Goal: Task Accomplishment & Management: Manage account settings

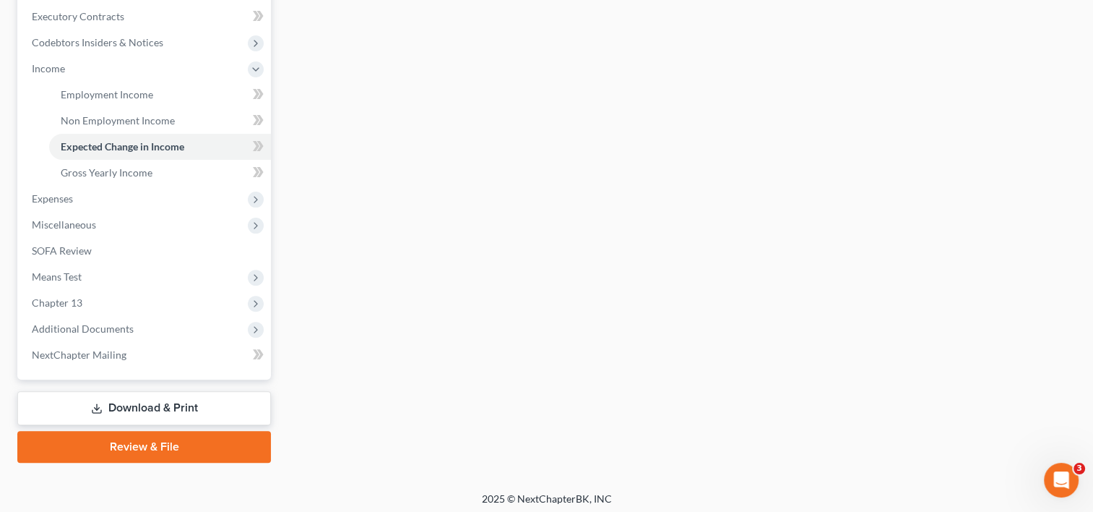
scroll to position [437, 0]
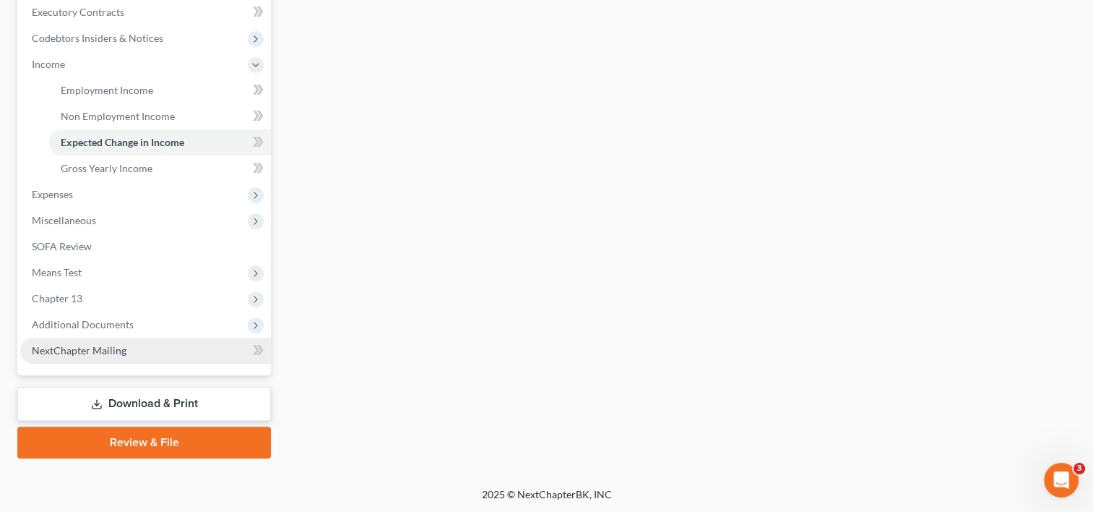
click at [72, 350] on span "NextChapter Mailing" at bounding box center [79, 350] width 95 height 12
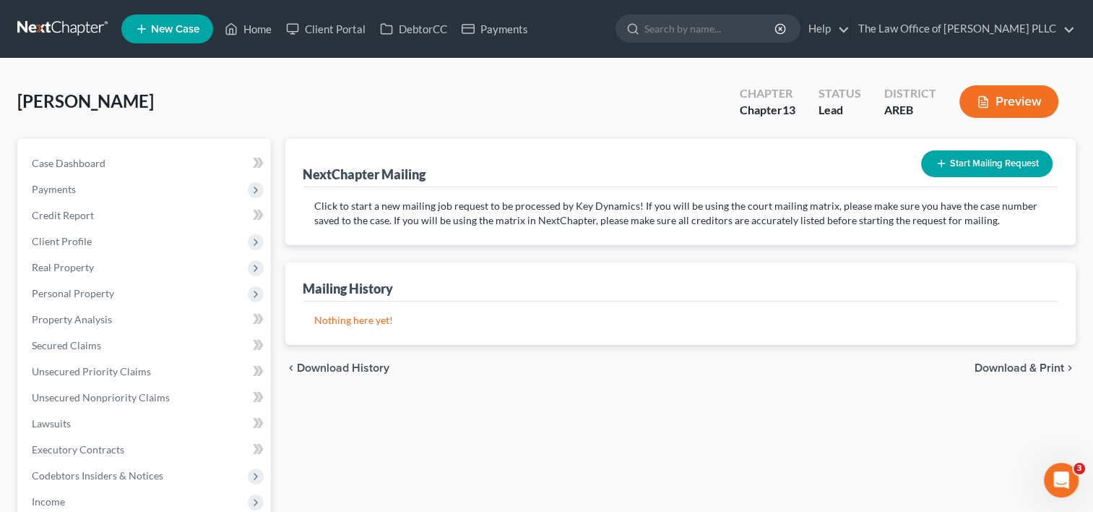
click at [960, 164] on button "Start Mailing Request" at bounding box center [987, 163] width 132 height 27
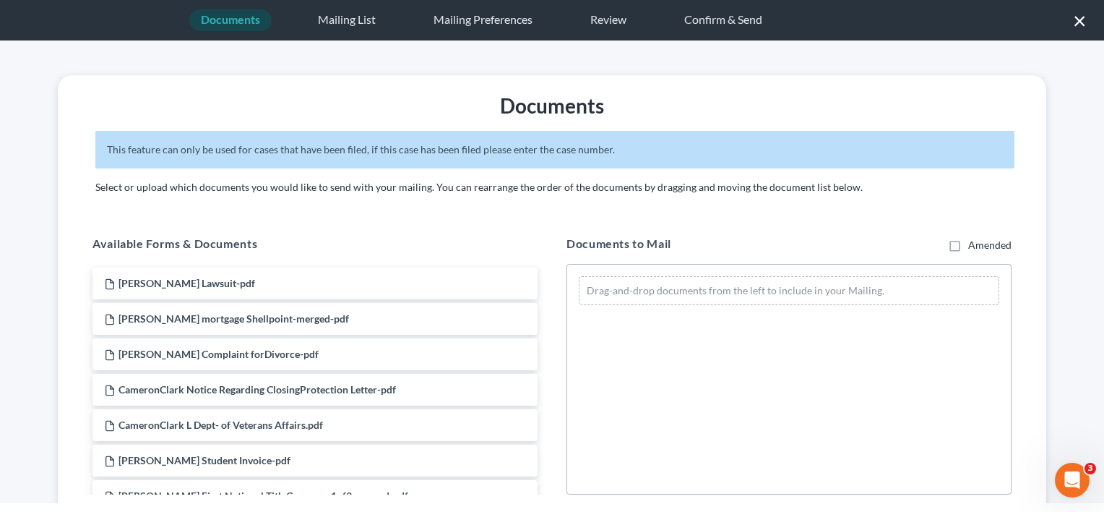
click at [1078, 19] on button "×" at bounding box center [1080, 20] width 14 height 23
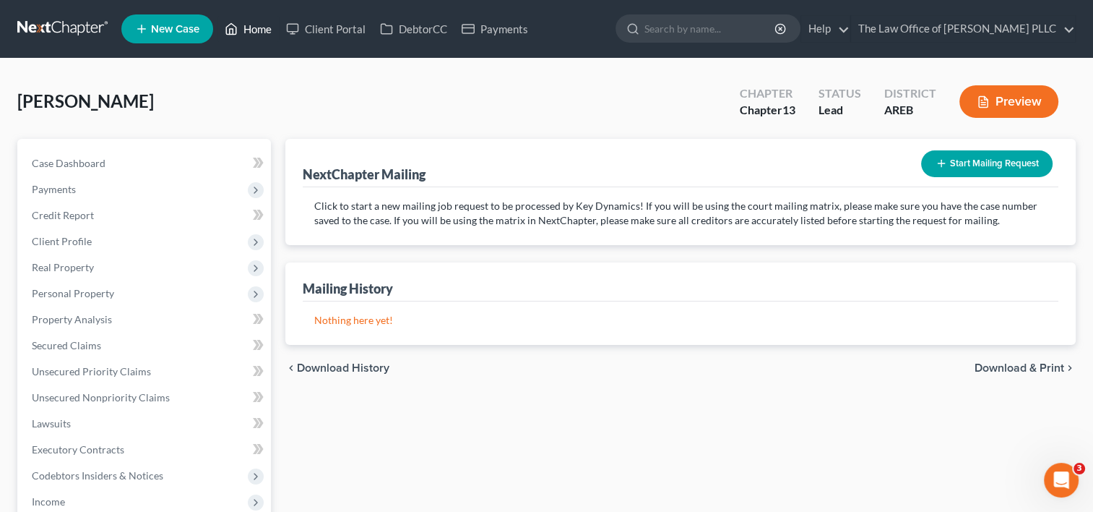
click at [253, 21] on link "Home" at bounding box center [248, 29] width 61 height 26
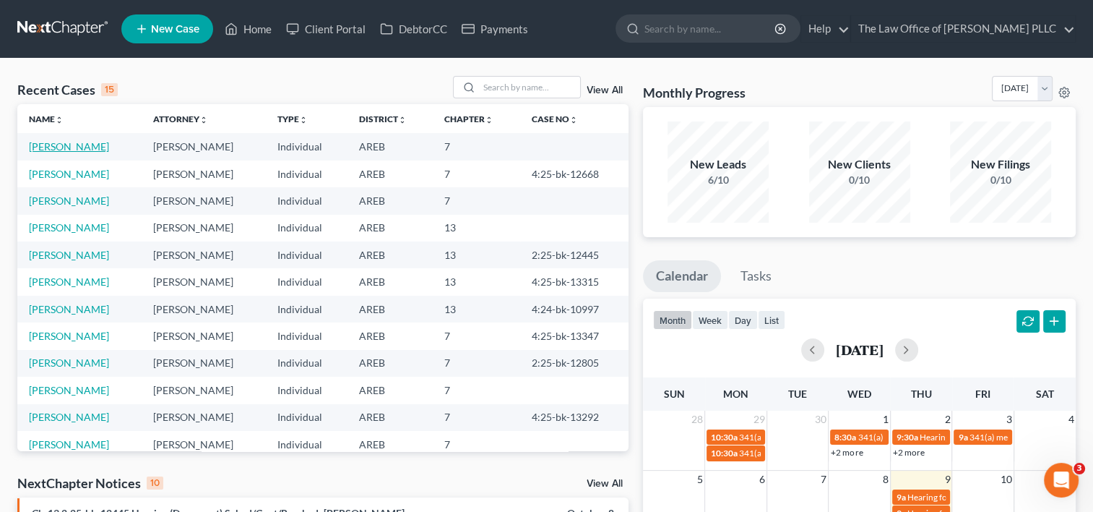
click at [64, 145] on link "[PERSON_NAME]" at bounding box center [69, 146] width 80 height 12
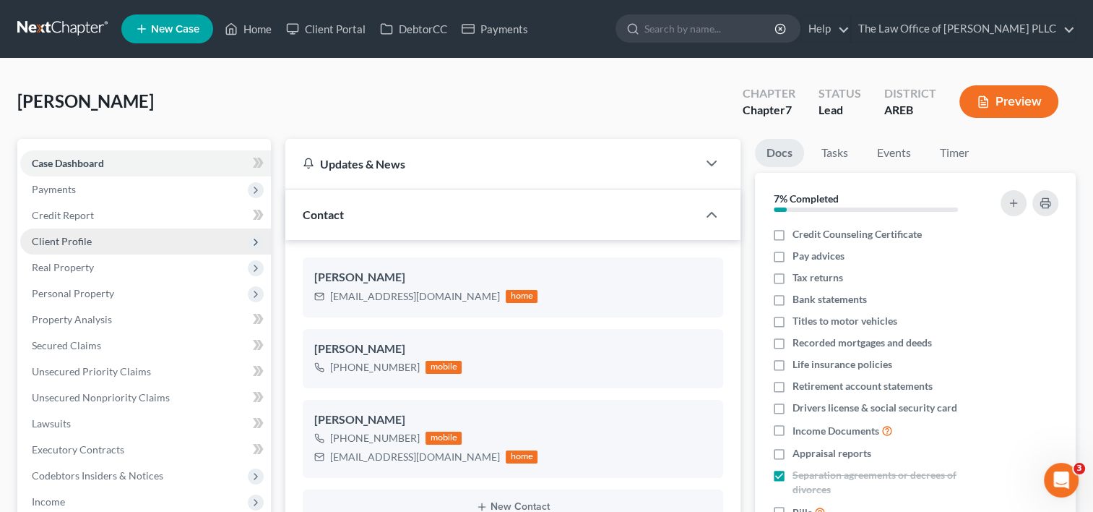
scroll to position [4168, 0]
click at [103, 240] on span "Client Profile" at bounding box center [145, 241] width 251 height 26
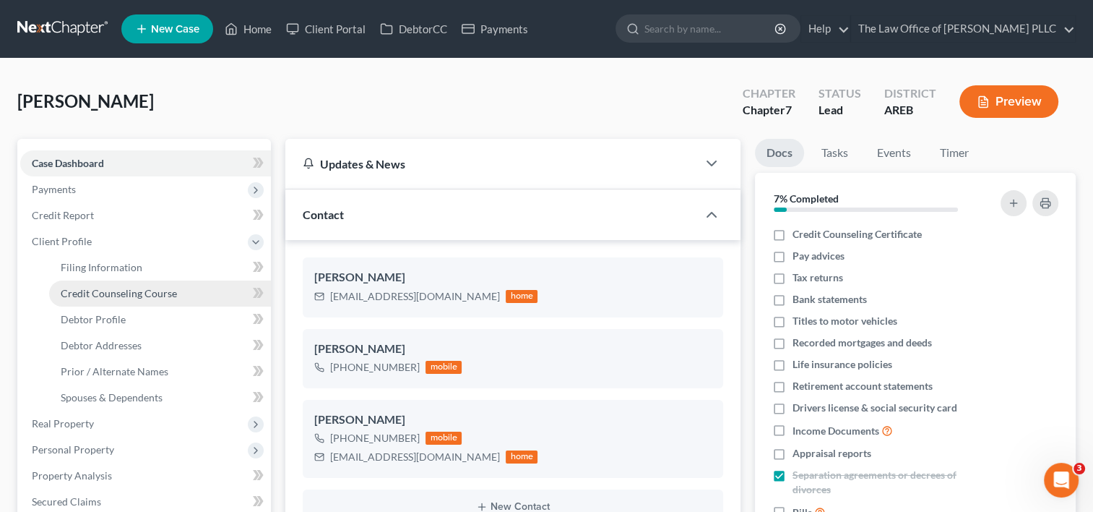
click at [123, 292] on span "Credit Counseling Course" at bounding box center [119, 293] width 116 height 12
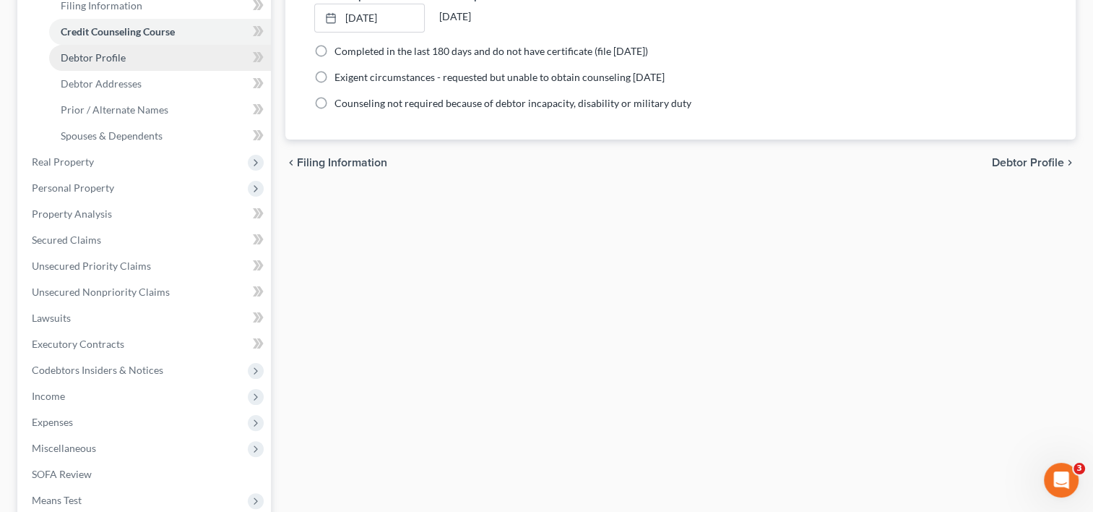
scroll to position [463, 0]
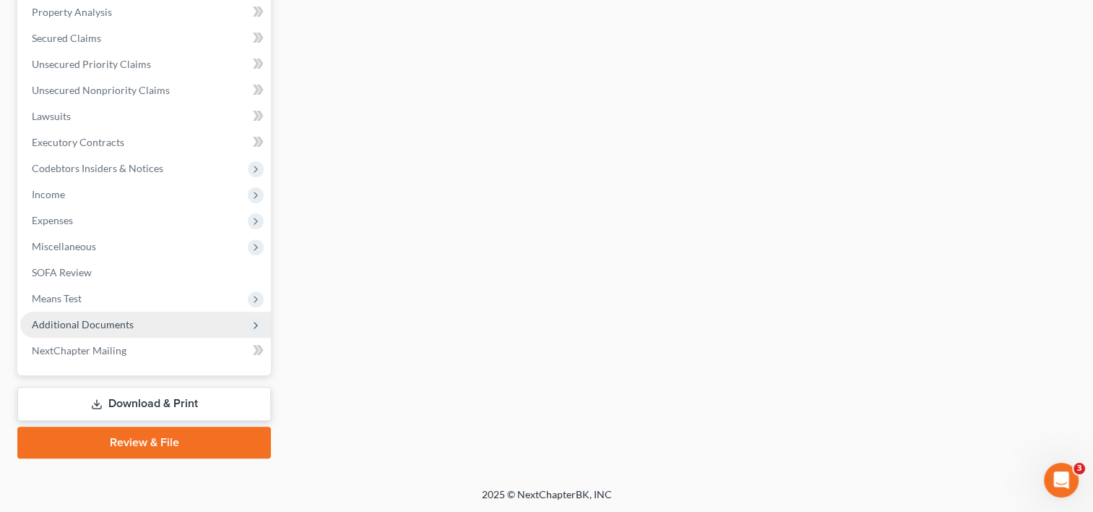
click at [89, 326] on span "Additional Documents" at bounding box center [83, 324] width 102 height 12
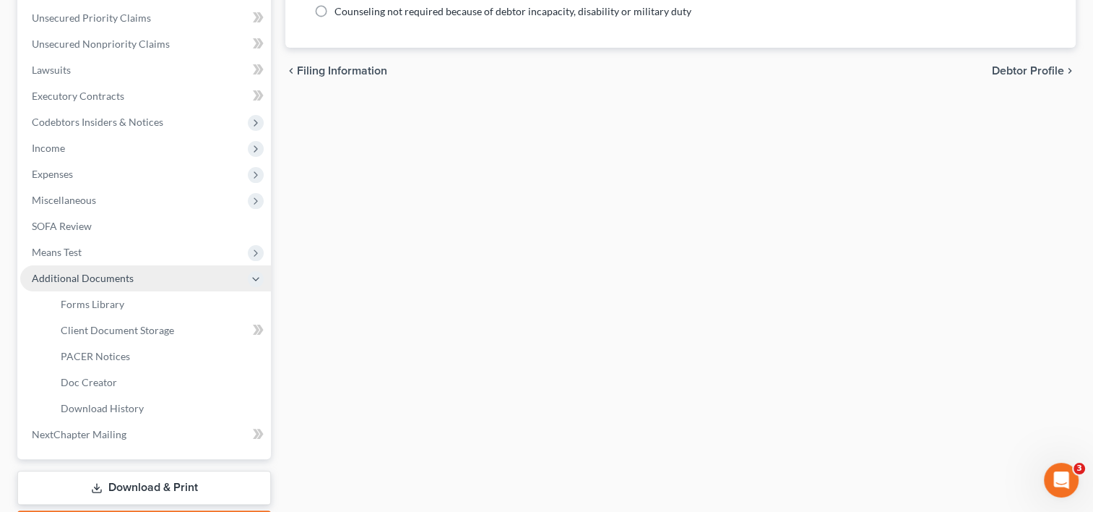
scroll to position [307, 0]
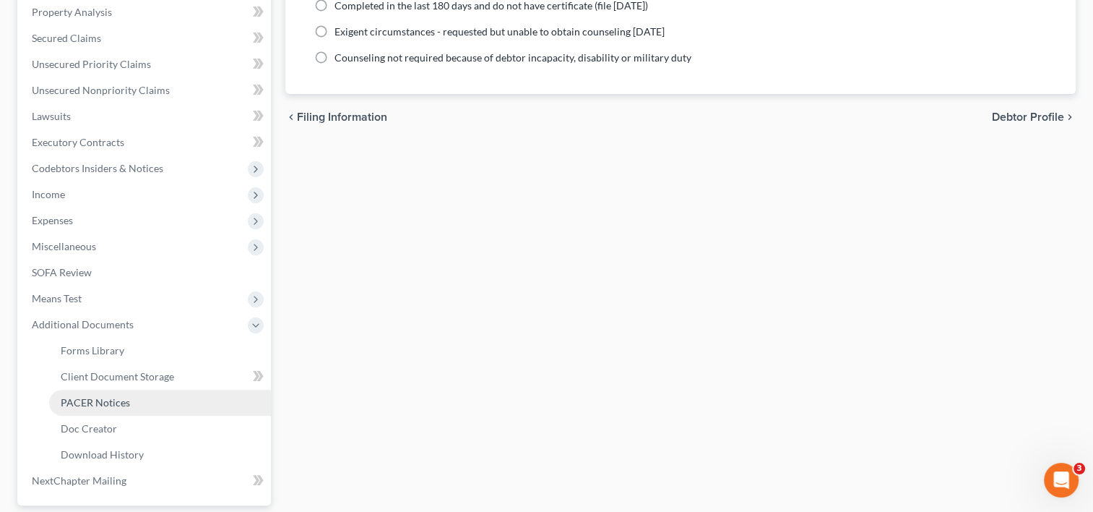
click at [88, 402] on span "PACER Notices" at bounding box center [95, 402] width 69 height 12
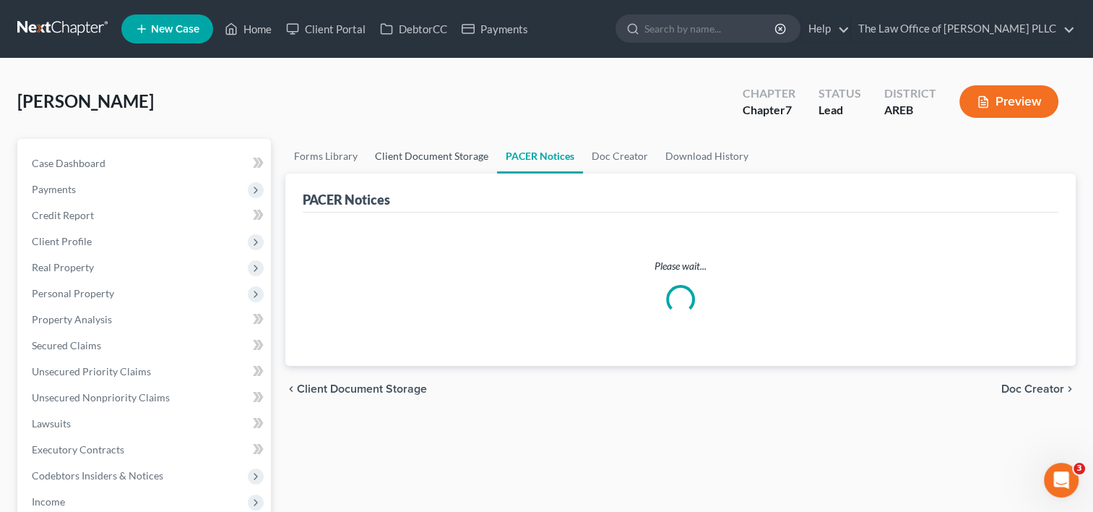
click at [423, 157] on link "Client Document Storage" at bounding box center [431, 156] width 131 height 35
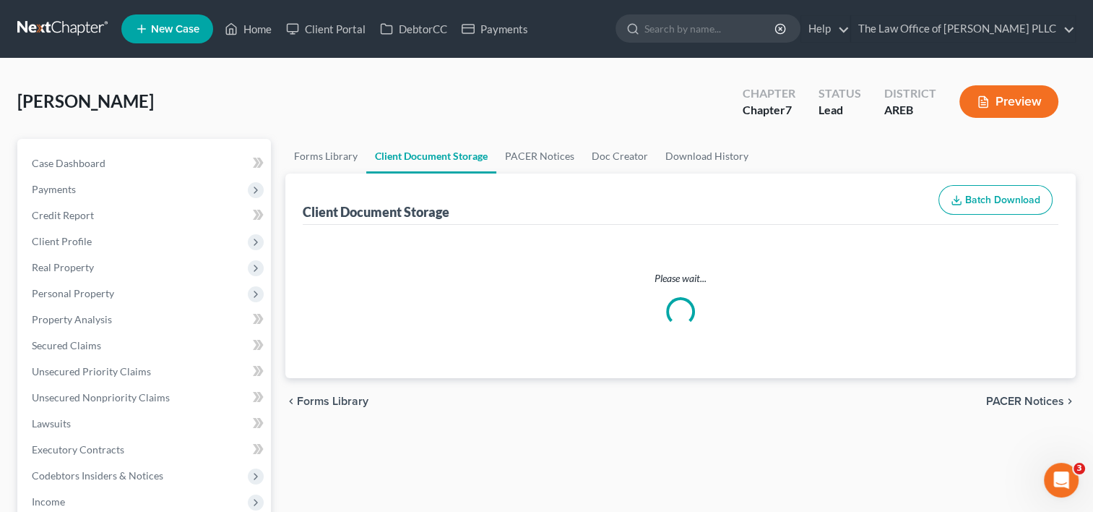
select select "0"
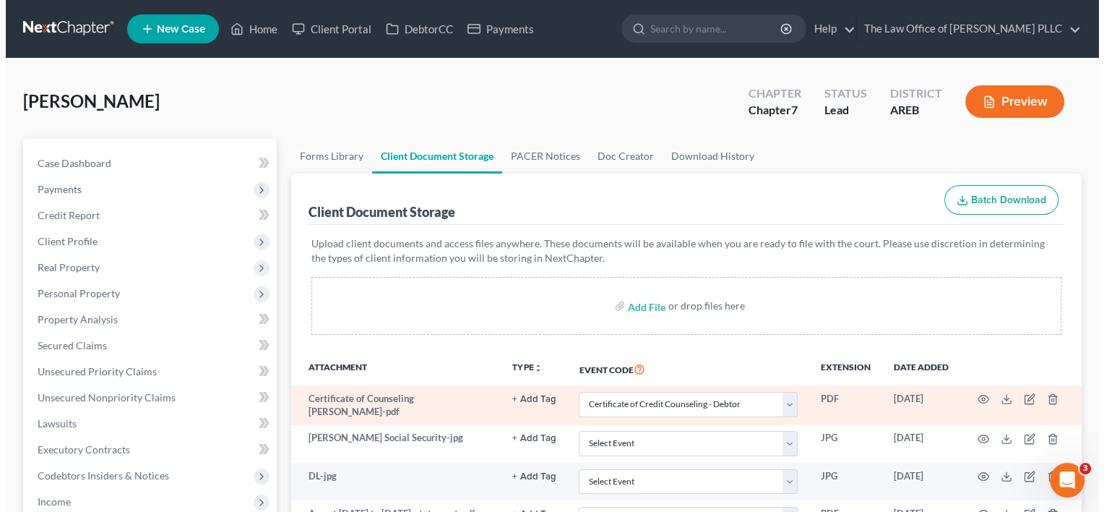
scroll to position [251, 0]
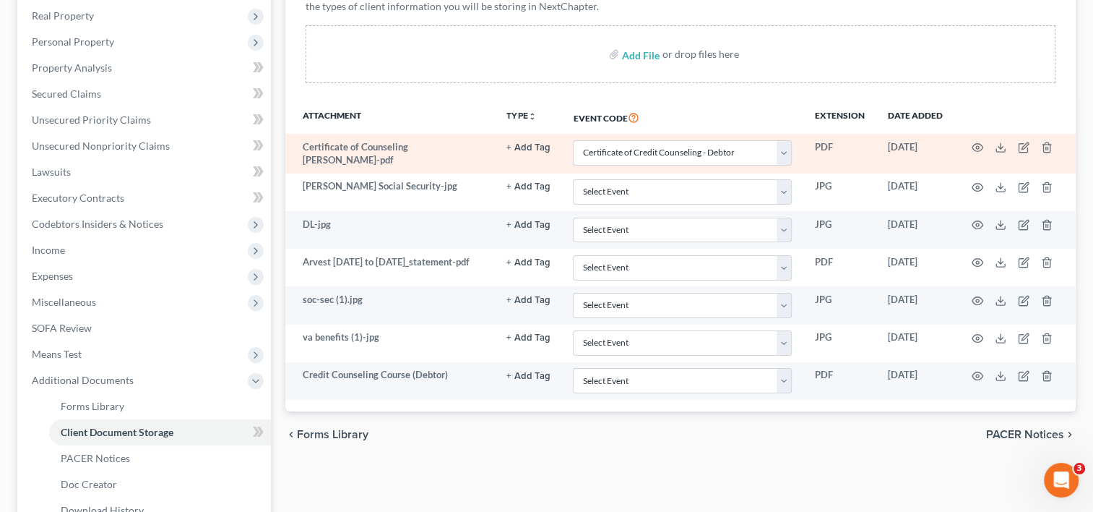
click at [973, 139] on td at bounding box center [1015, 154] width 121 height 40
click at [978, 149] on icon "button" at bounding box center [978, 148] width 12 height 12
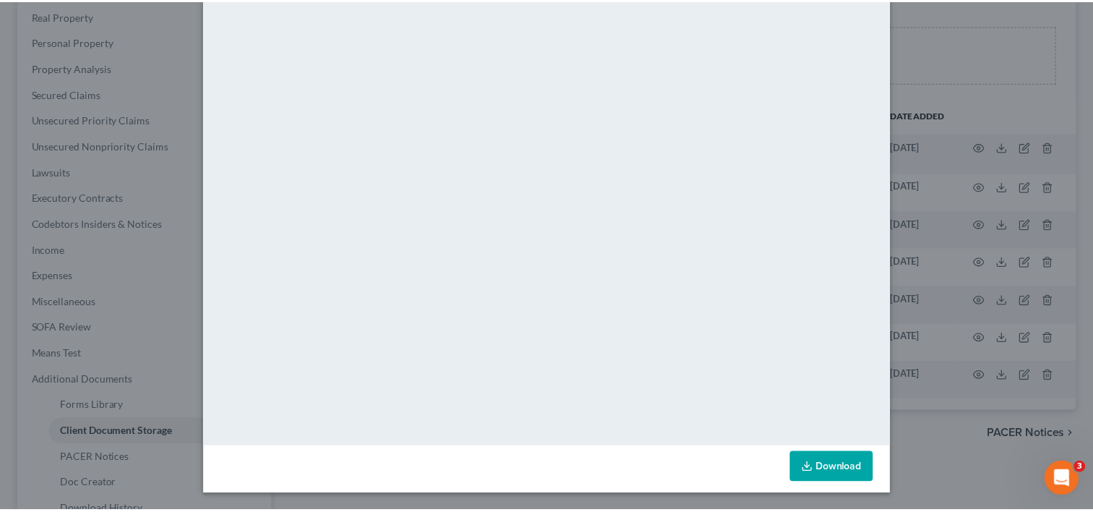
scroll to position [0, 0]
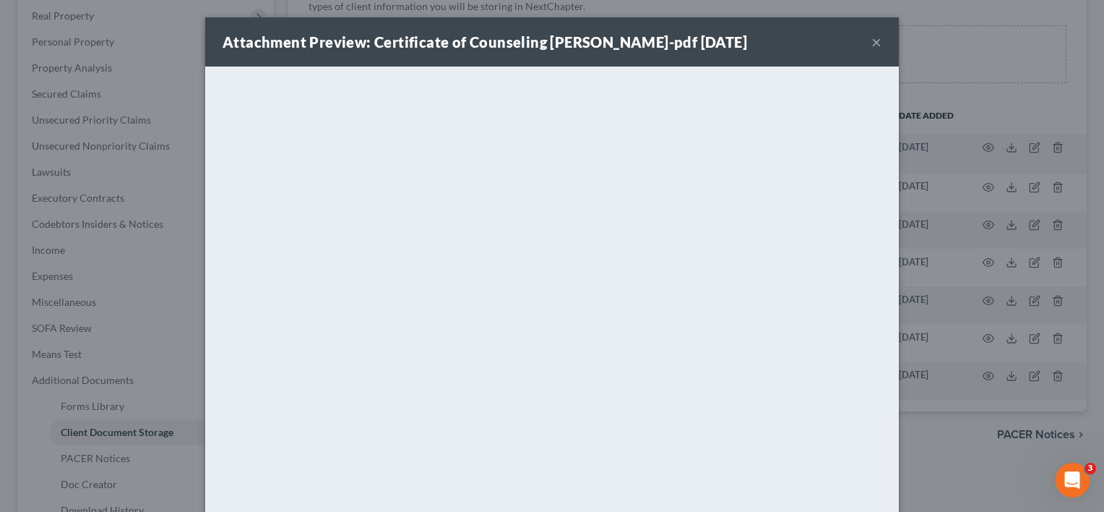
click at [872, 39] on button "×" at bounding box center [877, 41] width 10 height 17
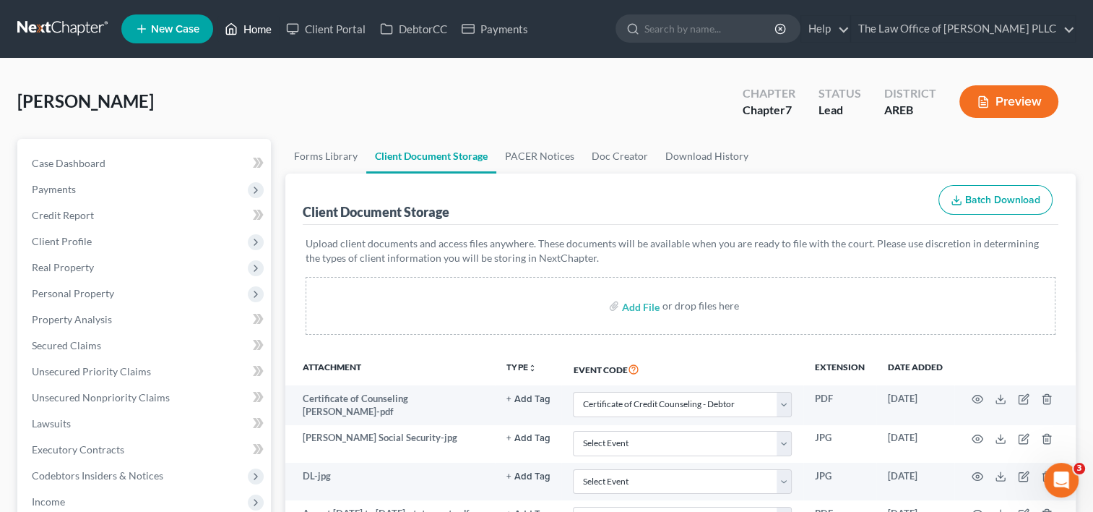
click at [252, 26] on link "Home" at bounding box center [248, 29] width 61 height 26
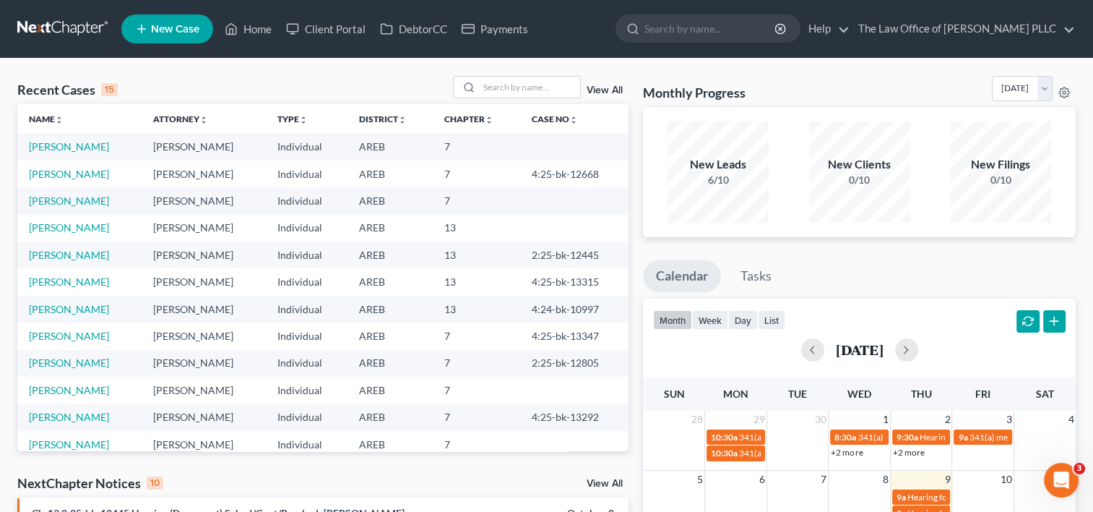
click at [610, 91] on link "View All" at bounding box center [605, 90] width 36 height 10
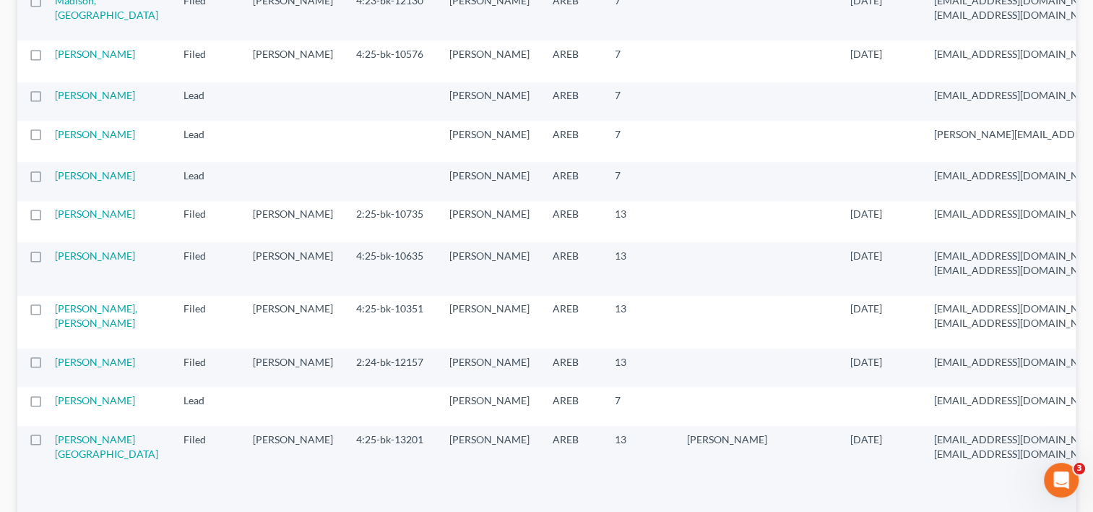
scroll to position [1351, 0]
select select "0"
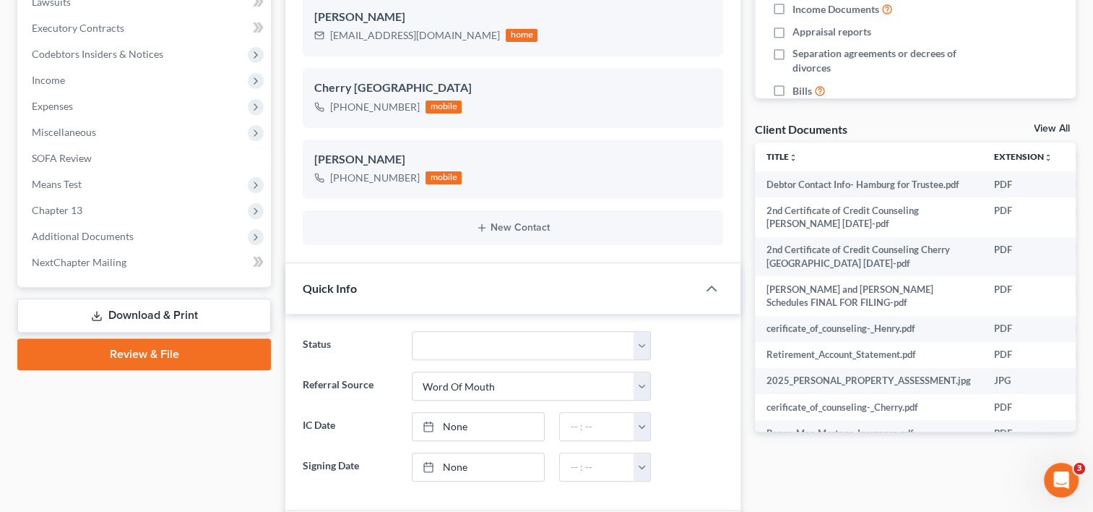
scroll to position [425, 0]
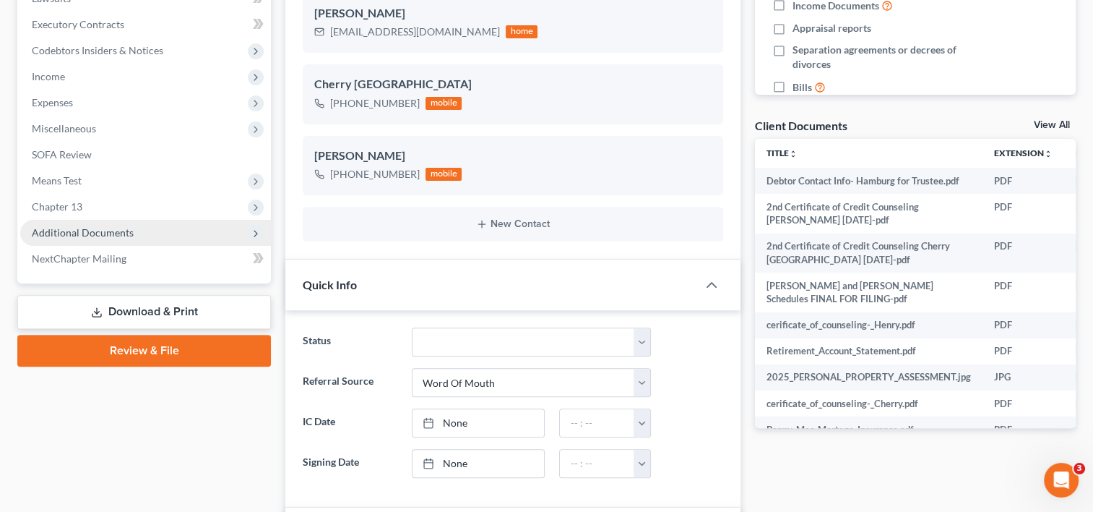
click at [101, 234] on span "Additional Documents" at bounding box center [83, 232] width 102 height 12
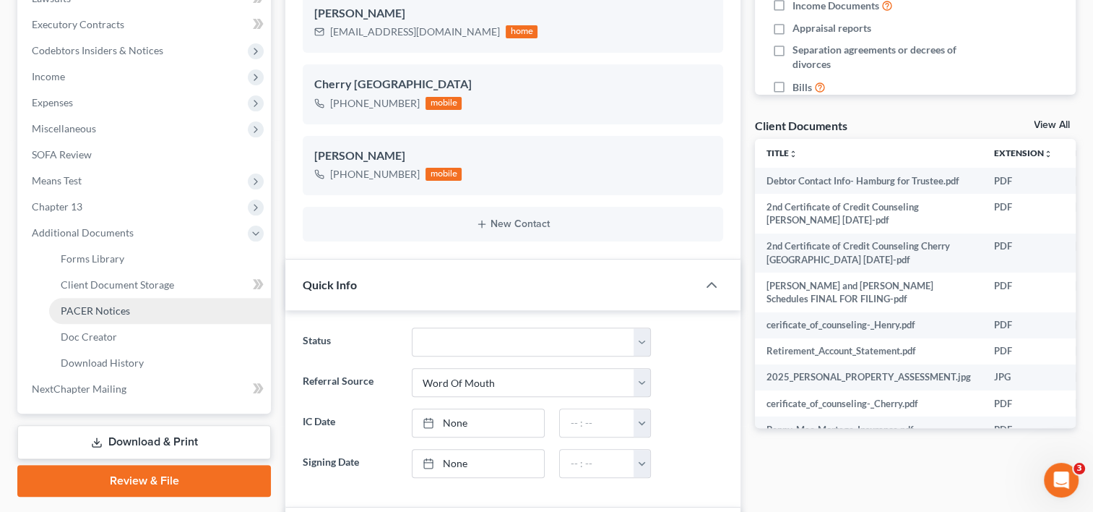
click at [110, 305] on span "PACER Notices" at bounding box center [95, 310] width 69 height 12
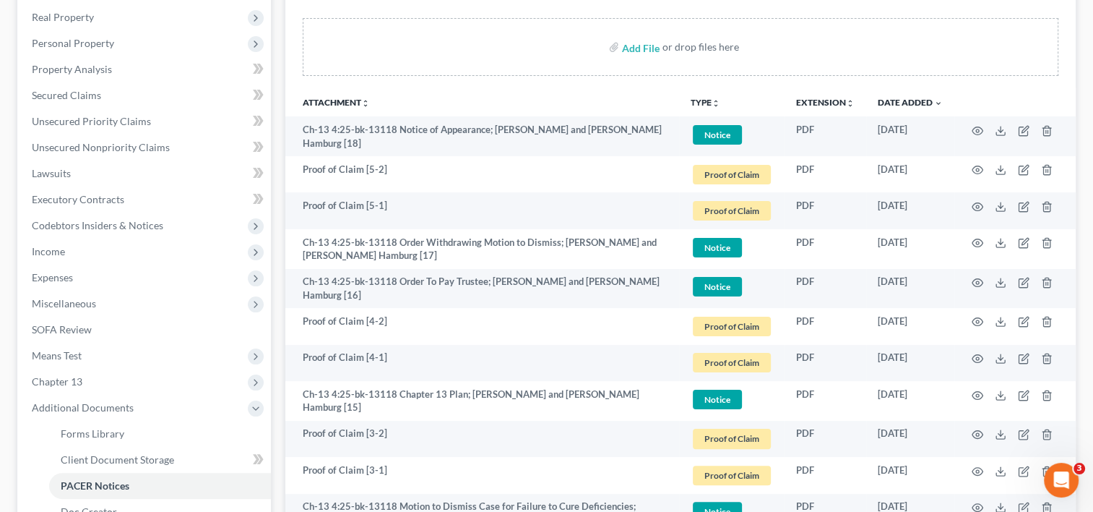
scroll to position [266, 0]
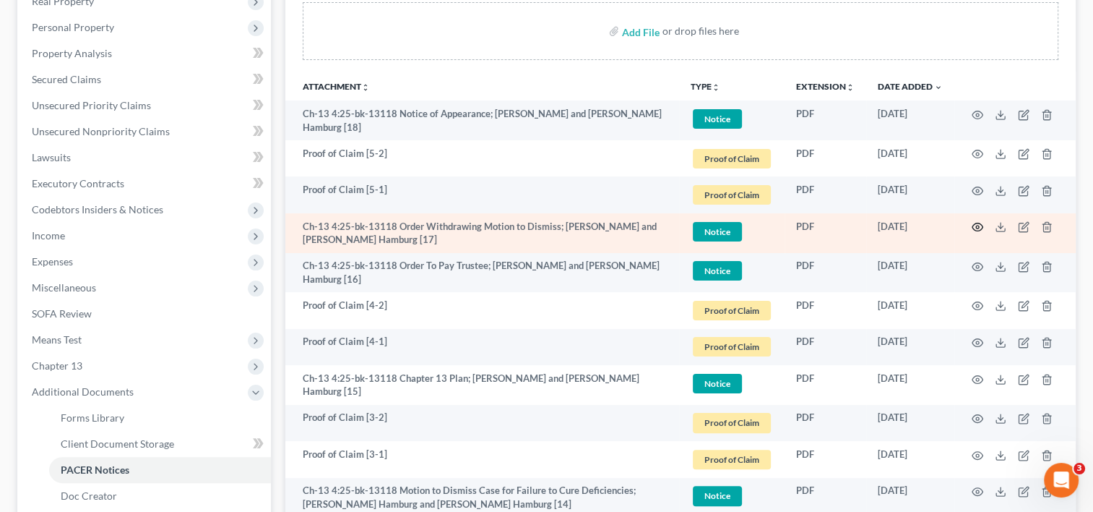
click at [976, 223] on icon "button" at bounding box center [978, 227] width 12 height 12
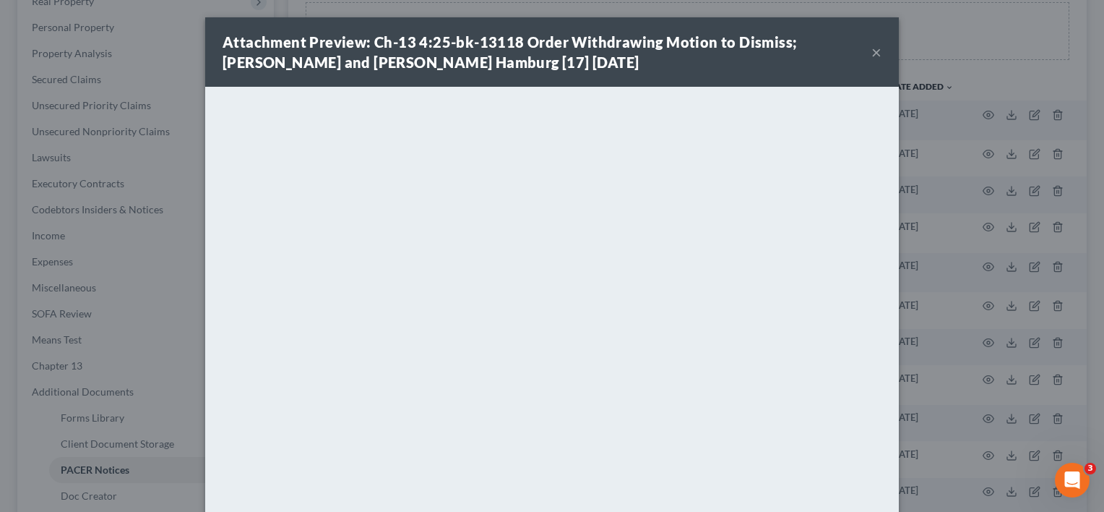
click at [872, 51] on button "×" at bounding box center [877, 51] width 10 height 17
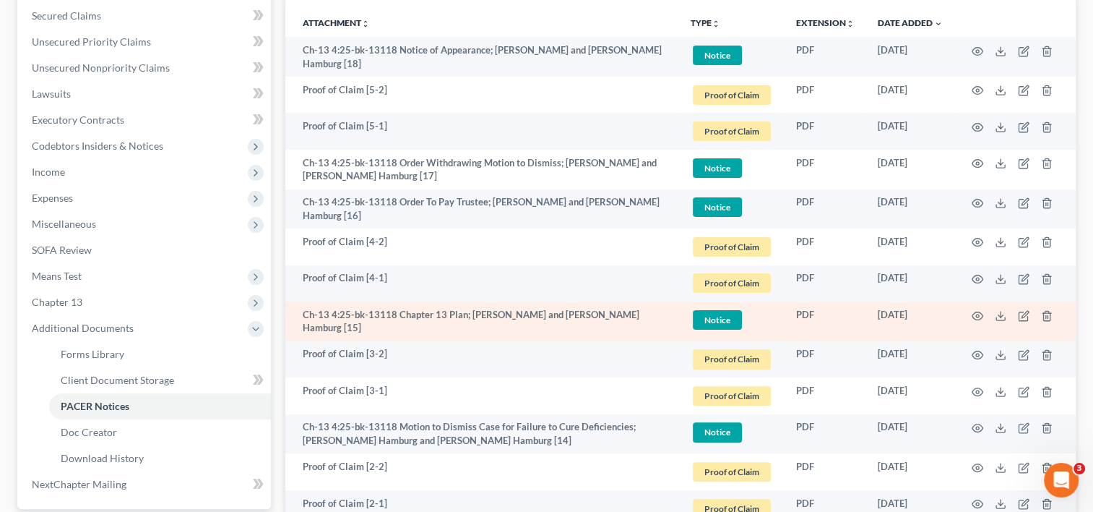
scroll to position [334, 0]
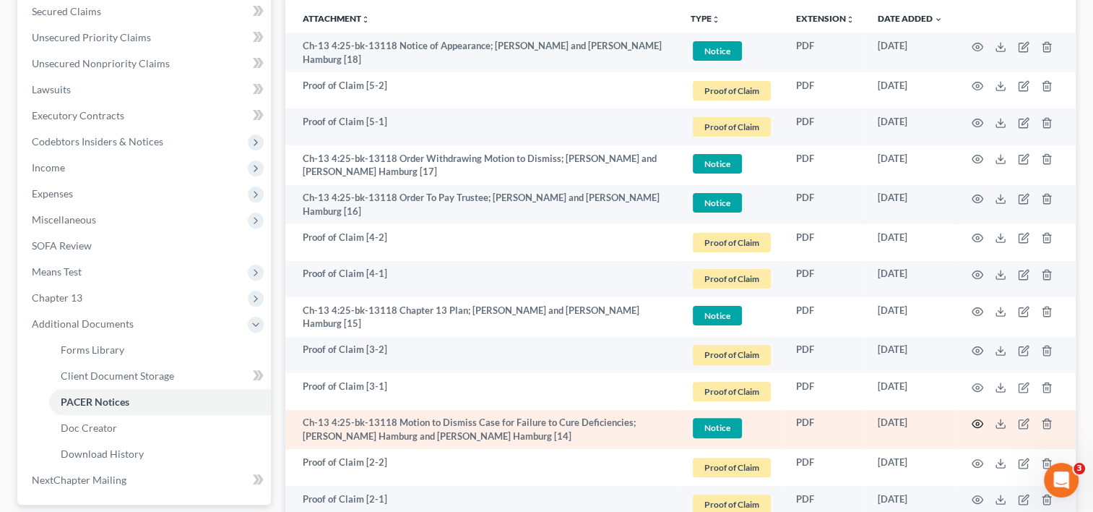
click at [978, 419] on icon "button" at bounding box center [978, 424] width 12 height 12
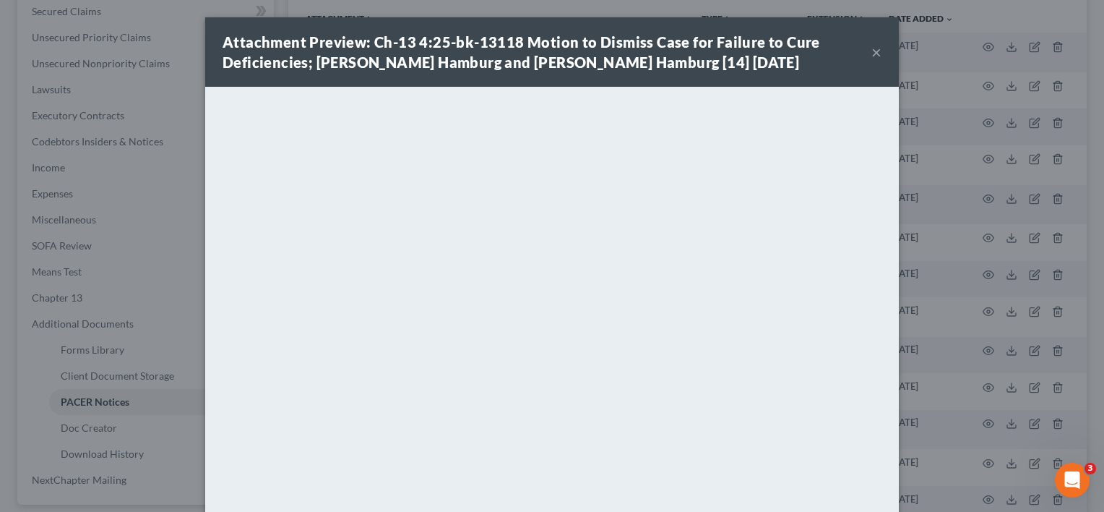
click at [872, 52] on button "×" at bounding box center [877, 51] width 10 height 17
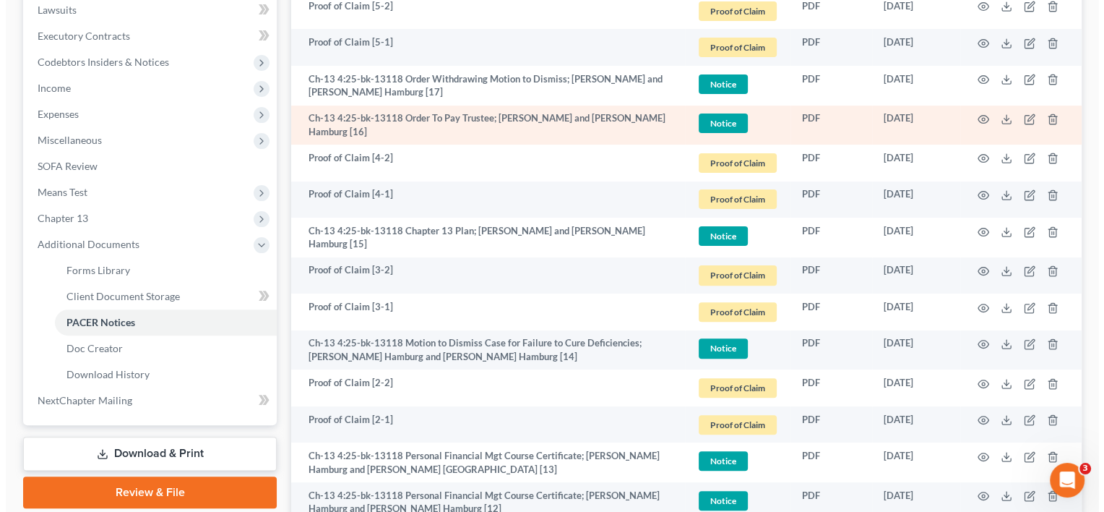
scroll to position [414, 0]
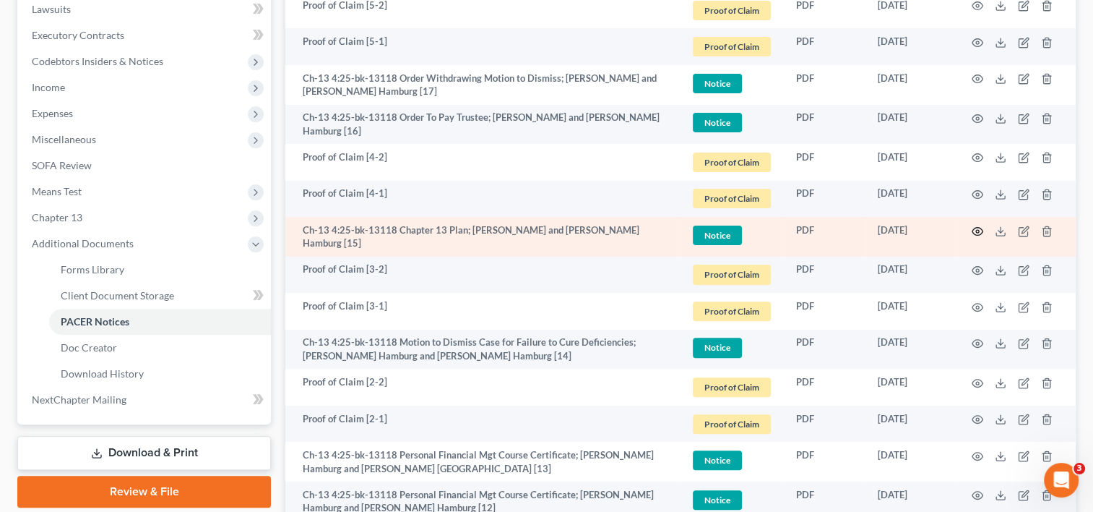
click at [977, 228] on icon "button" at bounding box center [978, 231] width 12 height 12
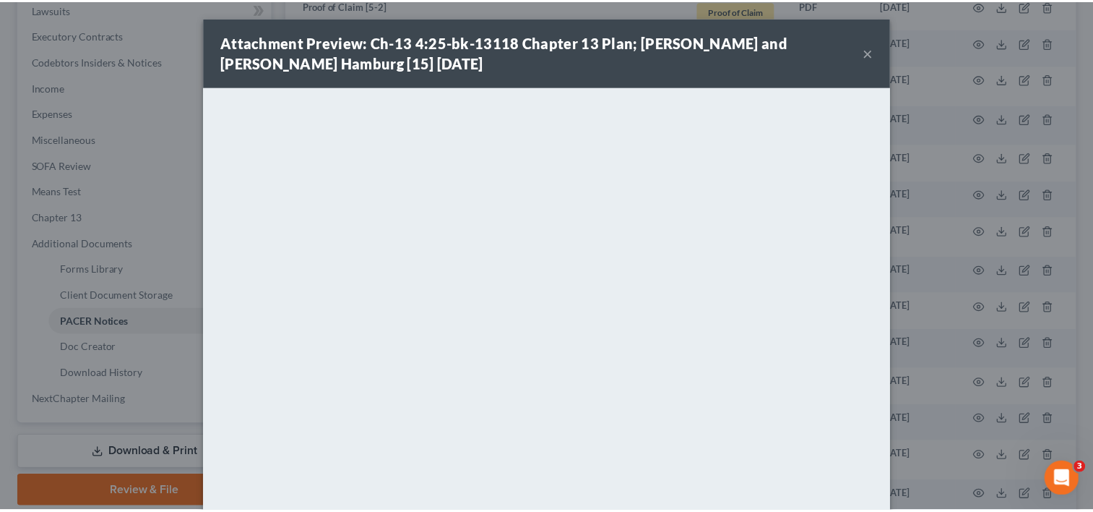
scroll to position [113, 0]
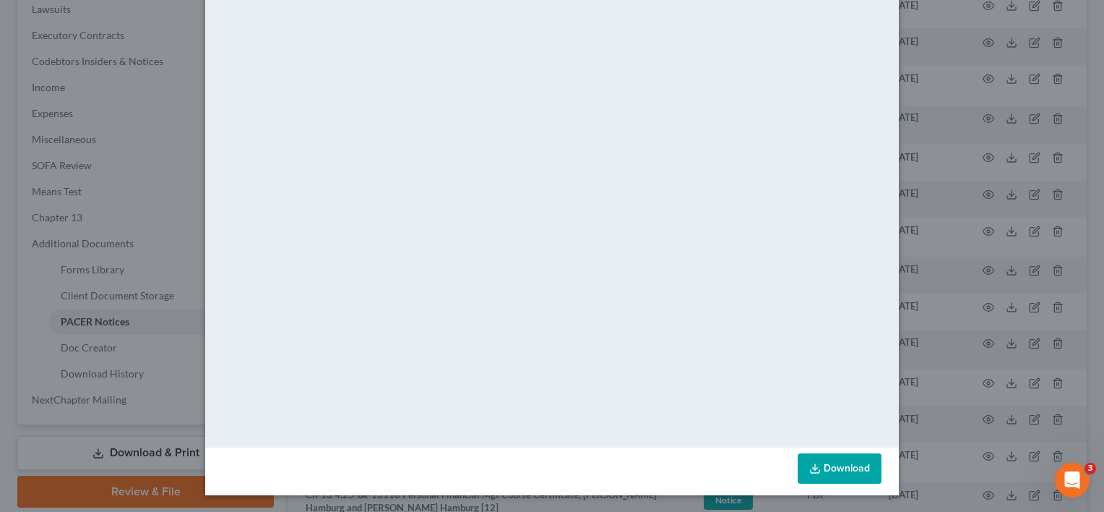
click at [903, 240] on div "Attachment Preview: Ch-13 4:25-bk-13118 Chapter 13 Plan; Cherry Jeanette Hambur…" at bounding box center [552, 256] width 1104 height 512
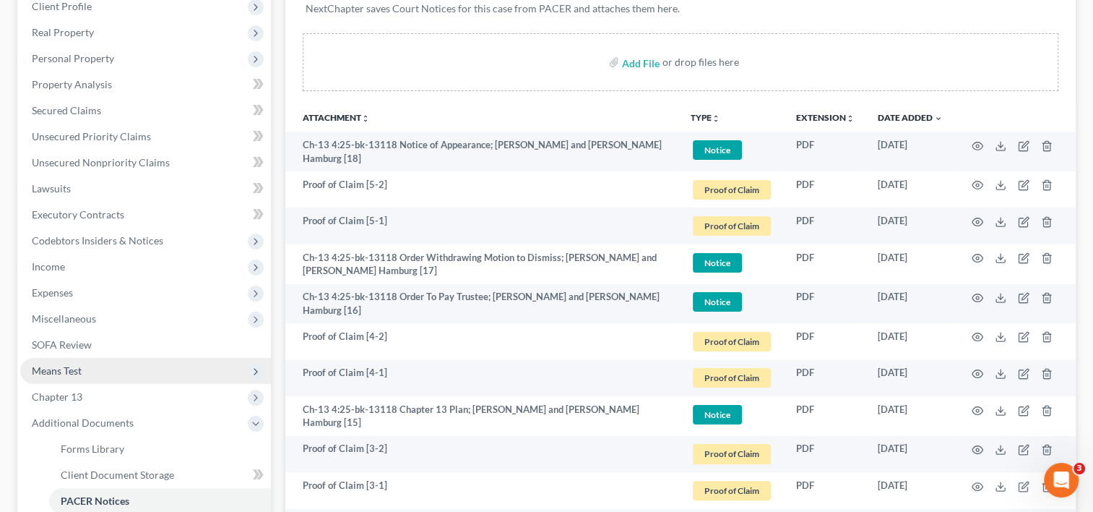
scroll to position [414, 0]
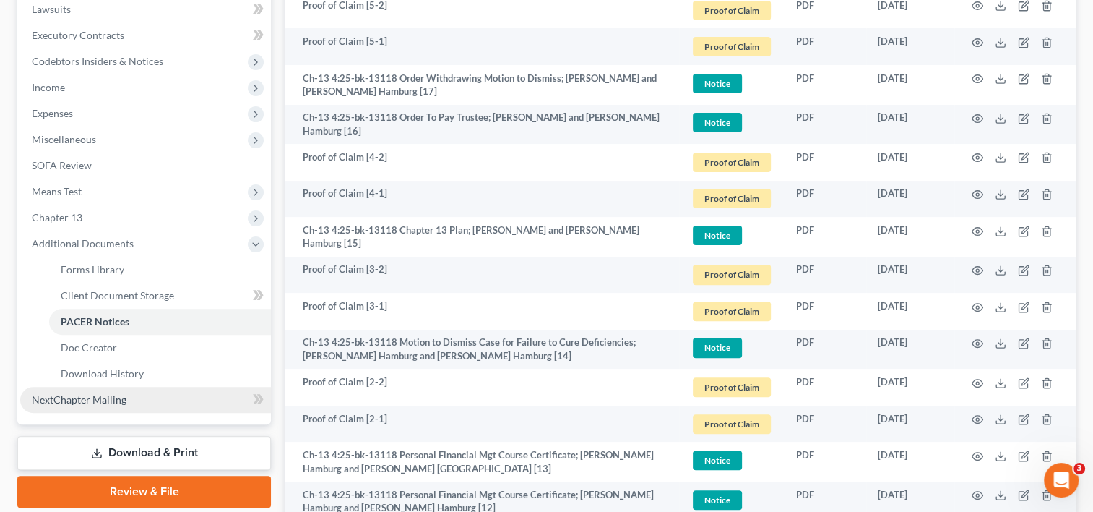
click at [107, 399] on span "NextChapter Mailing" at bounding box center [79, 399] width 95 height 12
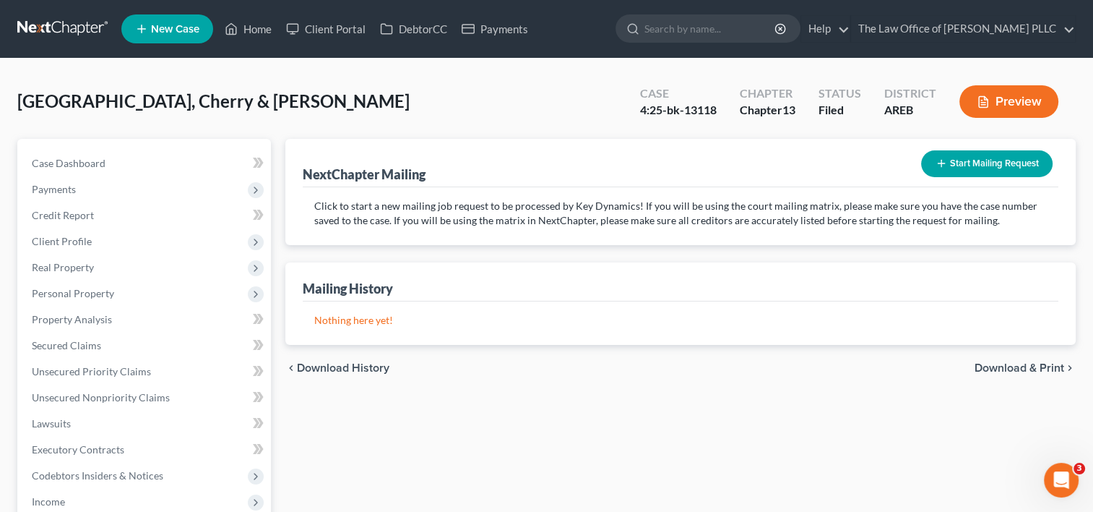
click at [1003, 163] on button "Start Mailing Request" at bounding box center [987, 163] width 132 height 27
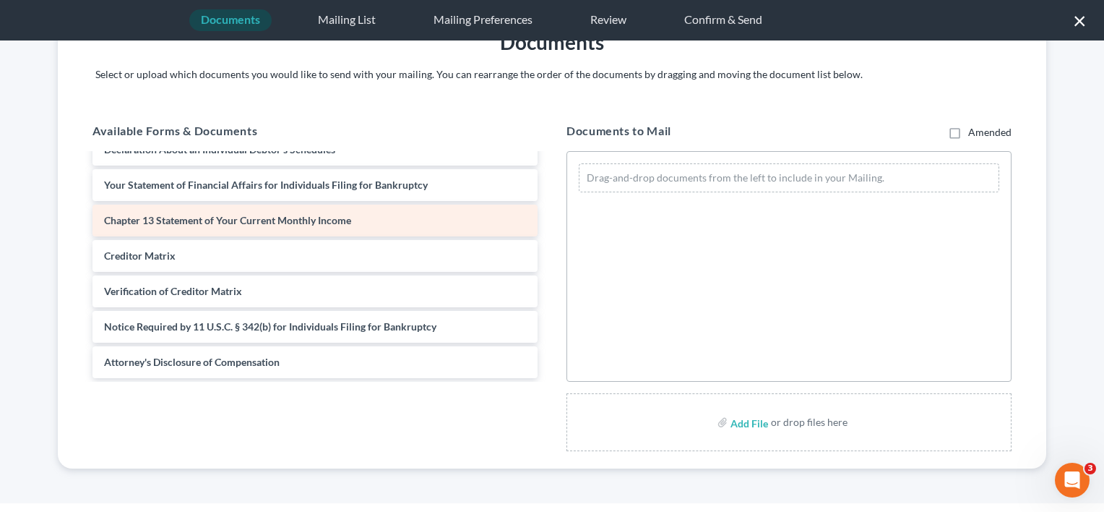
scroll to position [1007, 0]
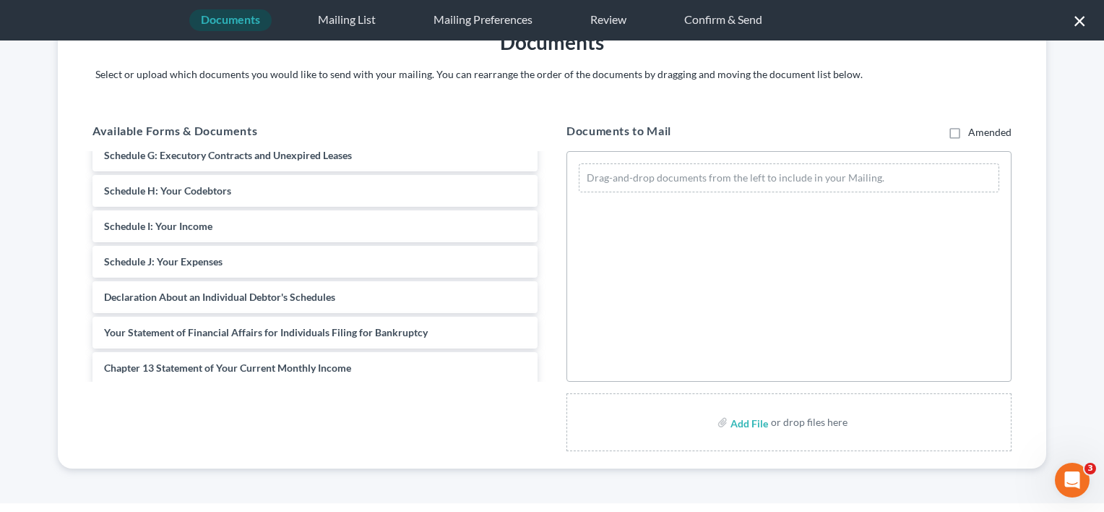
scroll to position [333, 0]
select select "0"
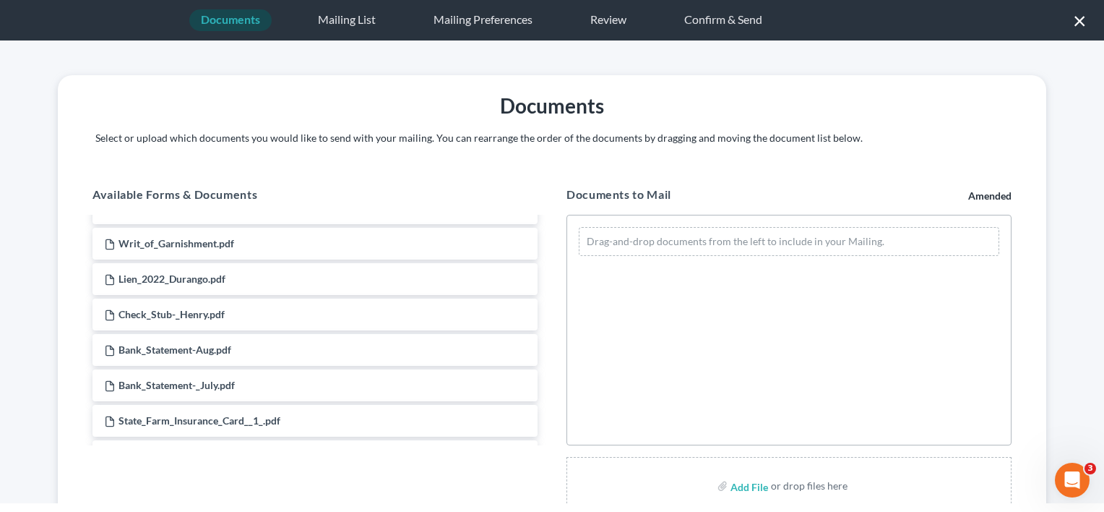
click at [1085, 20] on button "×" at bounding box center [1080, 20] width 14 height 23
click at [1077, 17] on button "×" at bounding box center [1080, 20] width 14 height 23
click at [1080, 19] on button "×" at bounding box center [1080, 20] width 14 height 23
select select "0"
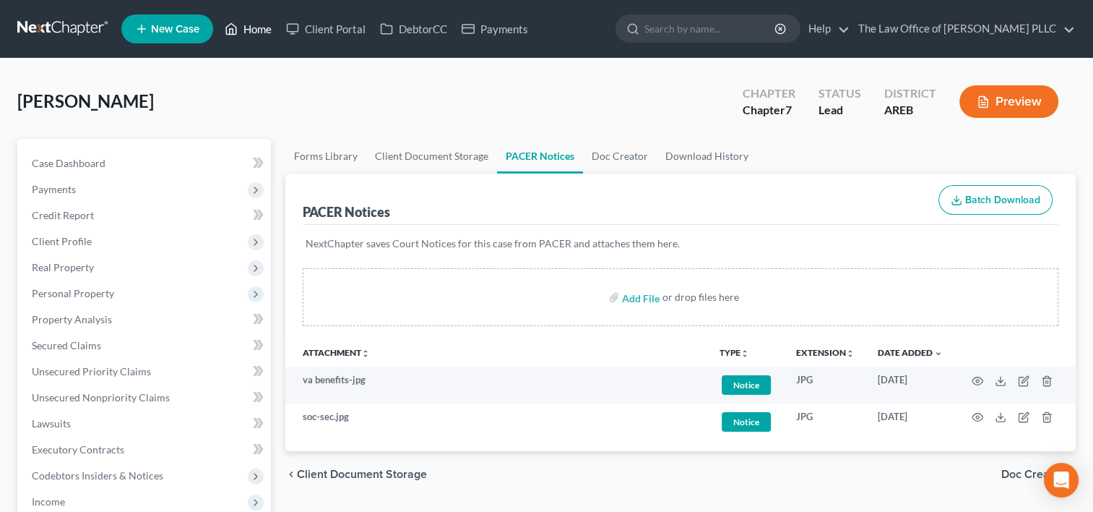
click at [259, 29] on link "Home" at bounding box center [248, 29] width 61 height 26
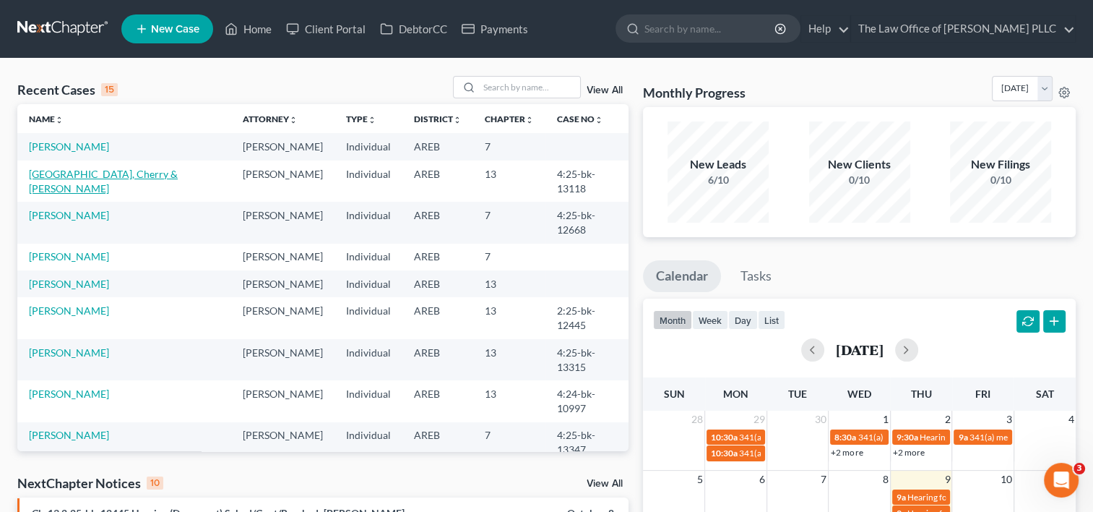
click at [87, 172] on link "[GEOGRAPHIC_DATA], Cherry & [PERSON_NAME]" at bounding box center [103, 181] width 149 height 27
select select "0"
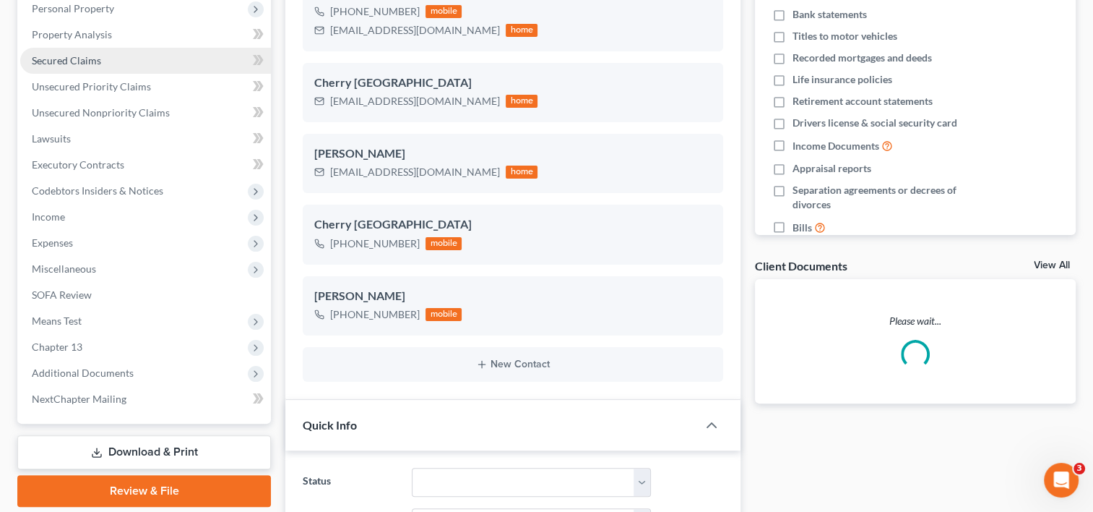
scroll to position [285, 0]
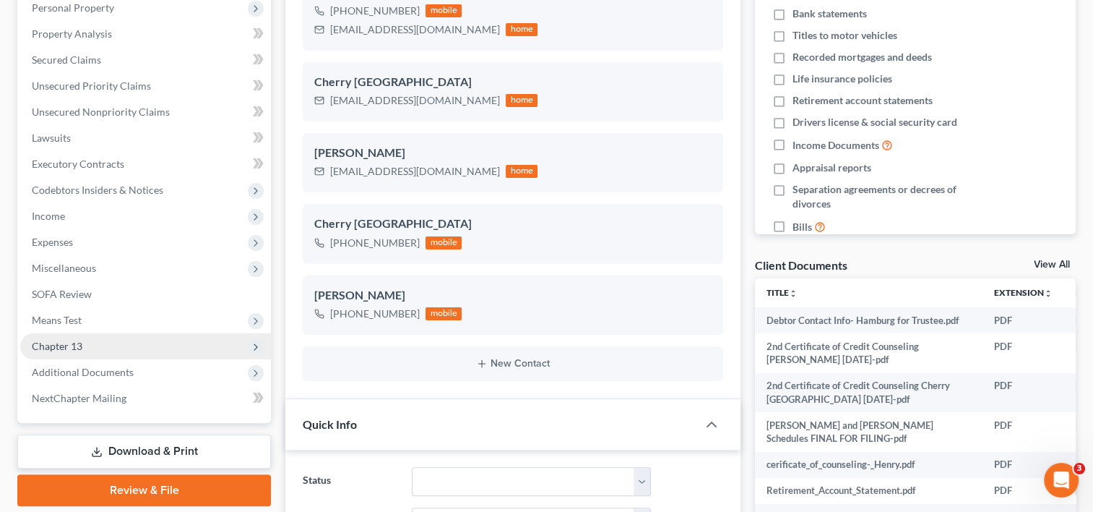
click at [133, 347] on span "Chapter 13" at bounding box center [145, 346] width 251 height 26
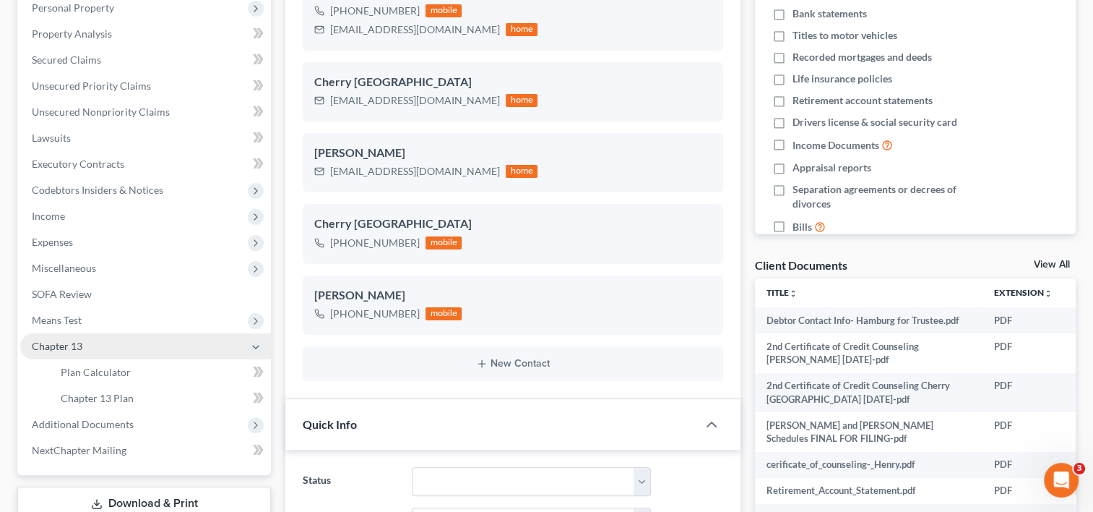
scroll to position [742, 0]
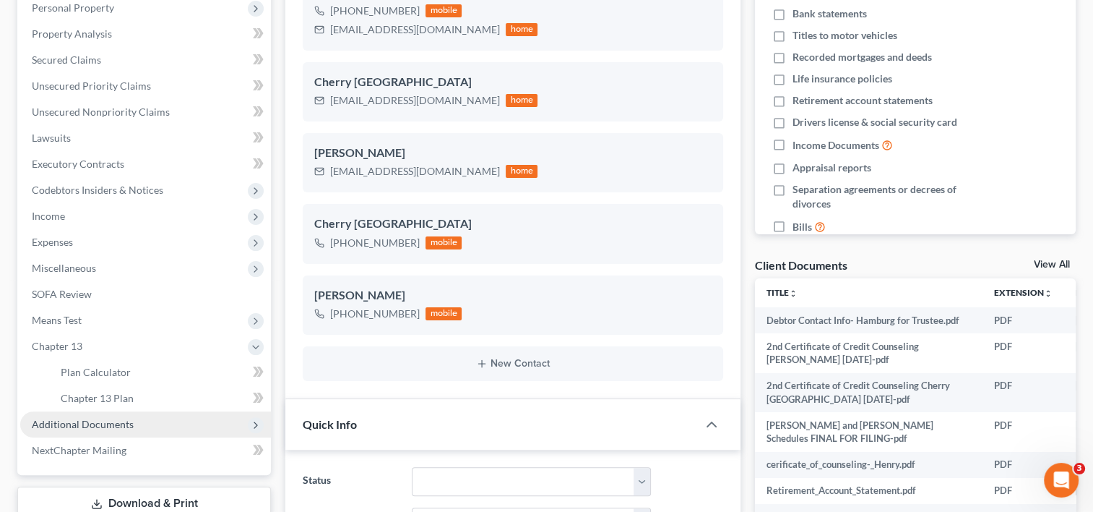
click at [108, 418] on span "Additional Documents" at bounding box center [83, 424] width 102 height 12
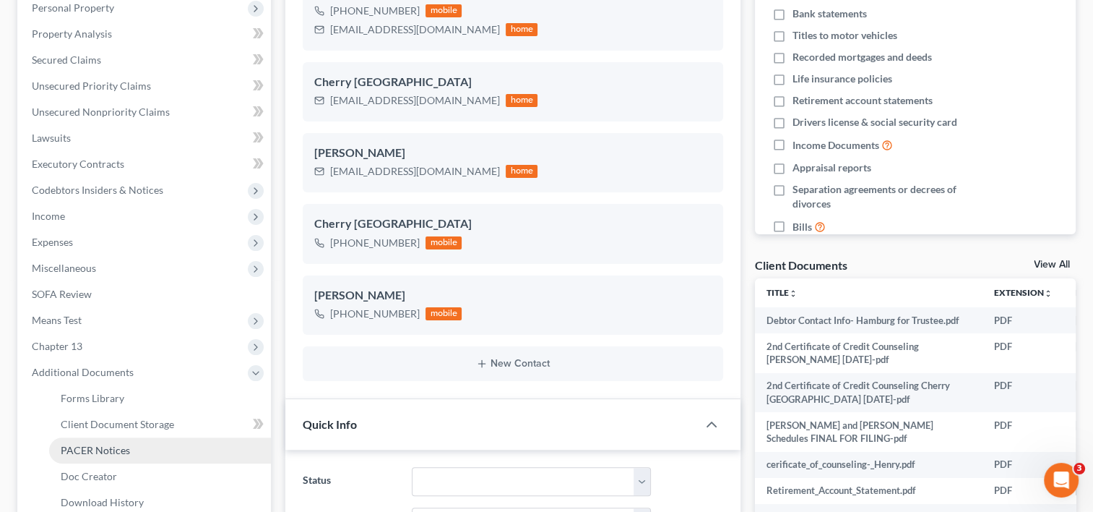
click at [114, 448] on span "PACER Notices" at bounding box center [95, 450] width 69 height 12
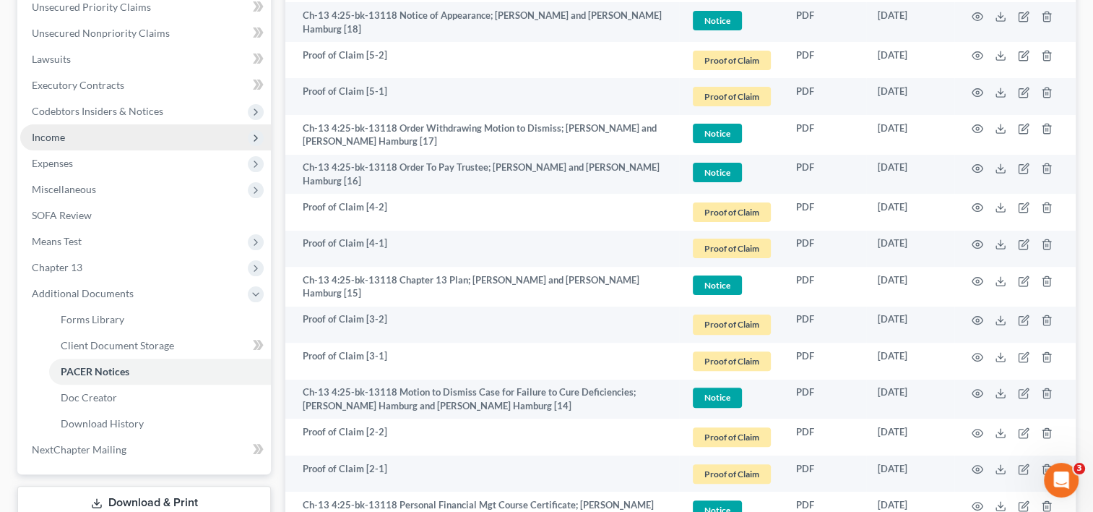
scroll to position [365, 0]
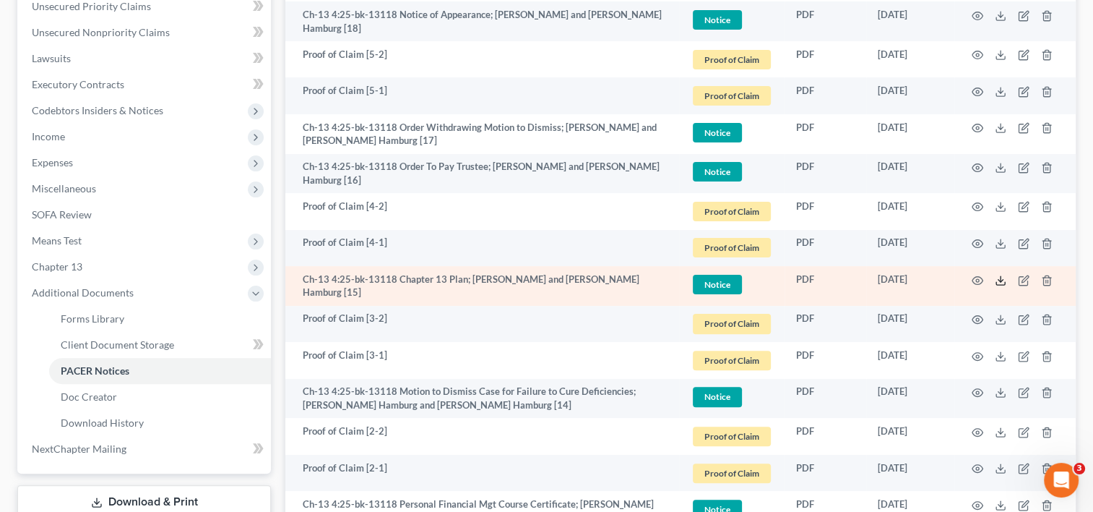
click at [1002, 278] on icon at bounding box center [1001, 281] width 12 height 12
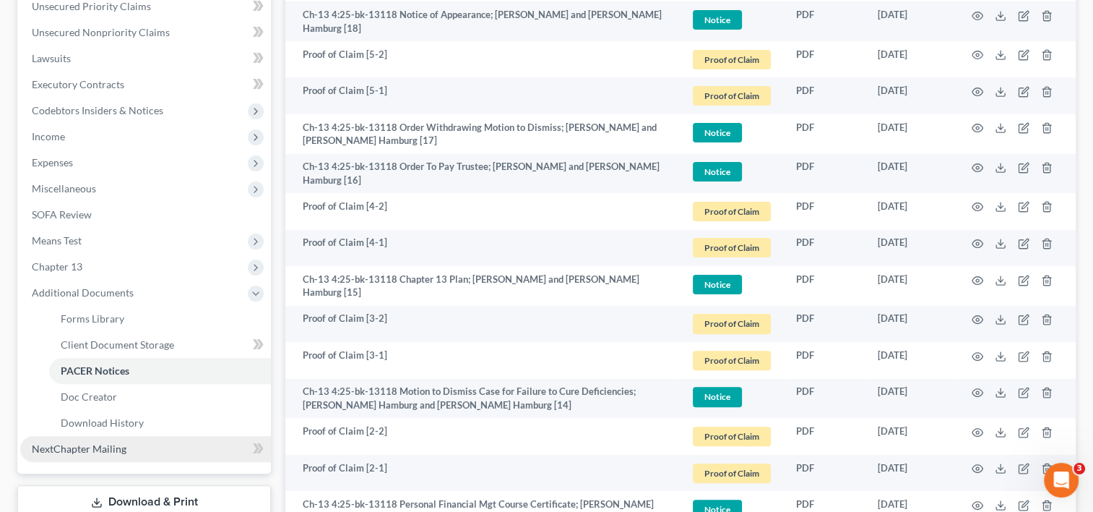
click at [108, 454] on link "NextChapter Mailing" at bounding box center [145, 449] width 251 height 26
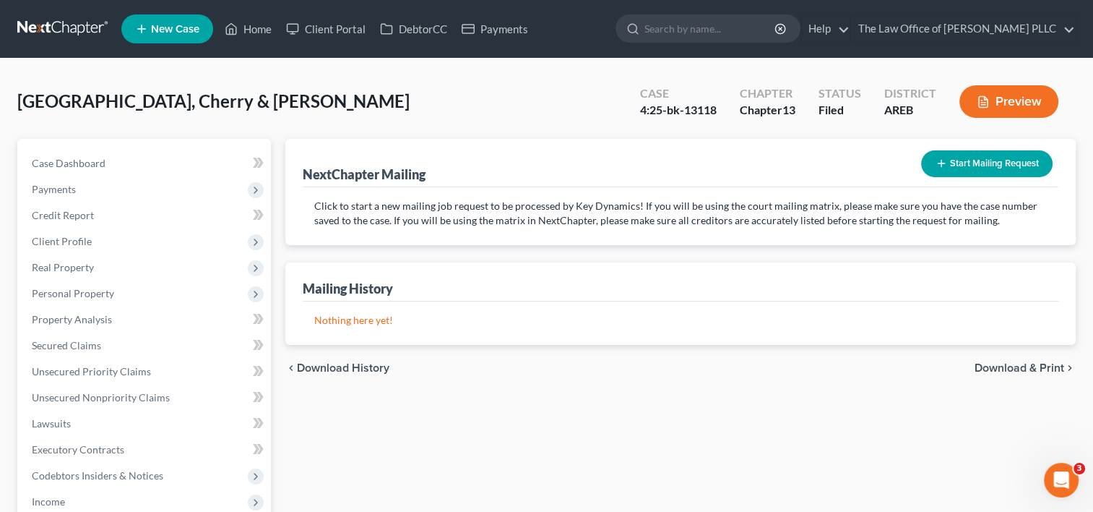
click at [971, 161] on button "Start Mailing Request" at bounding box center [987, 163] width 132 height 27
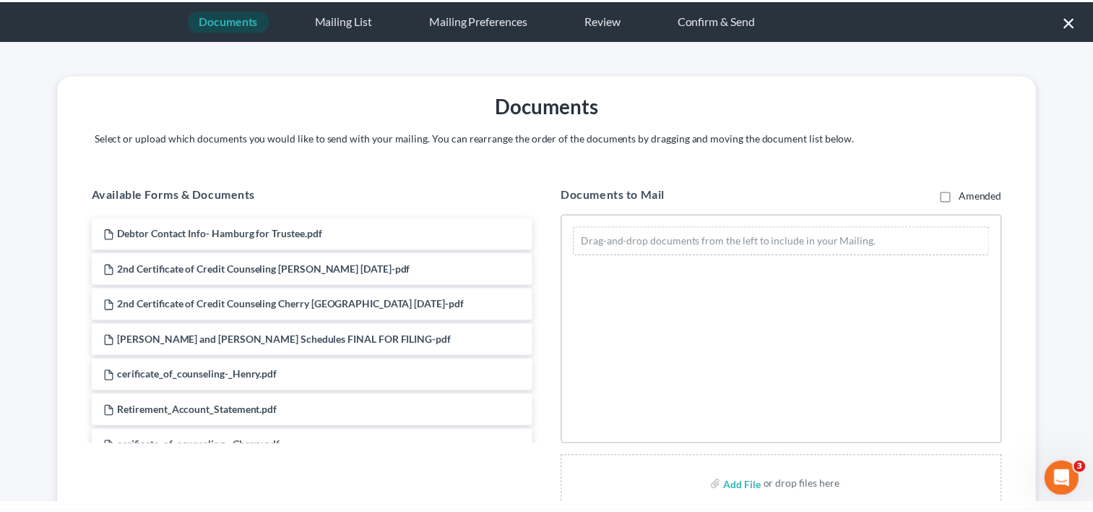
scroll to position [64, 0]
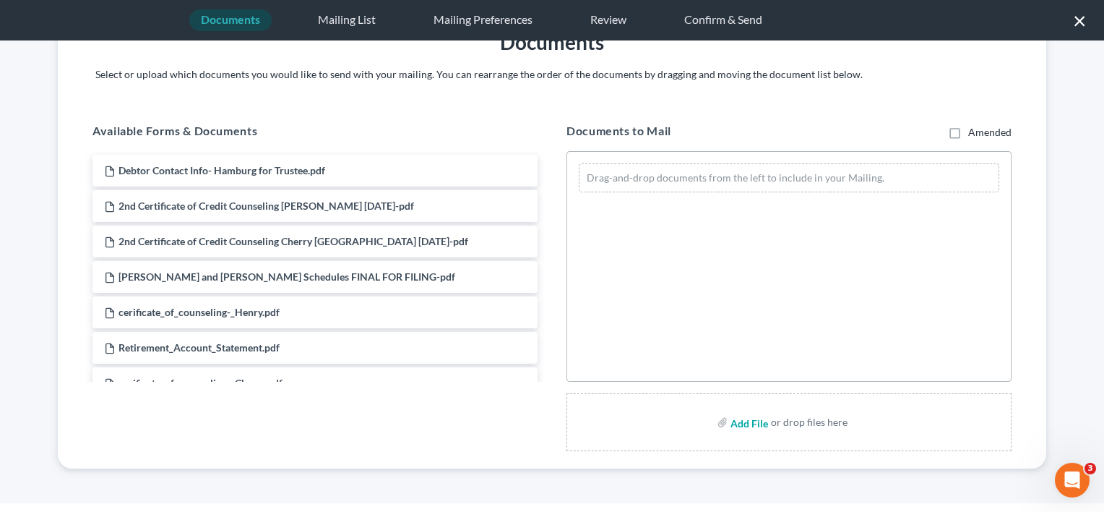
click at [740, 425] on input "file" at bounding box center [748, 422] width 35 height 26
click at [1076, 22] on button "×" at bounding box center [1080, 20] width 14 height 23
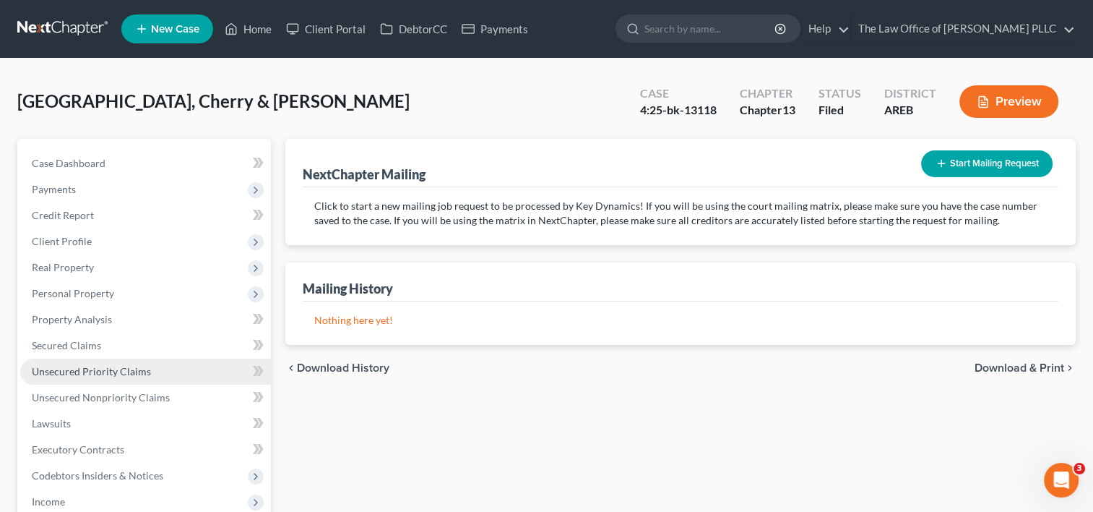
scroll to position [333, 0]
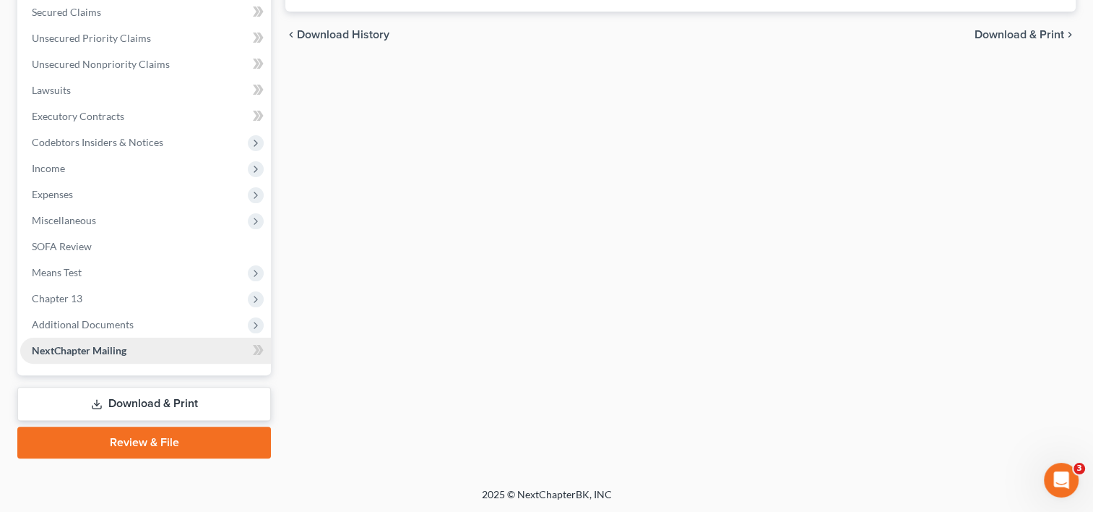
click at [105, 356] on link "NextChapter Mailing" at bounding box center [145, 350] width 251 height 26
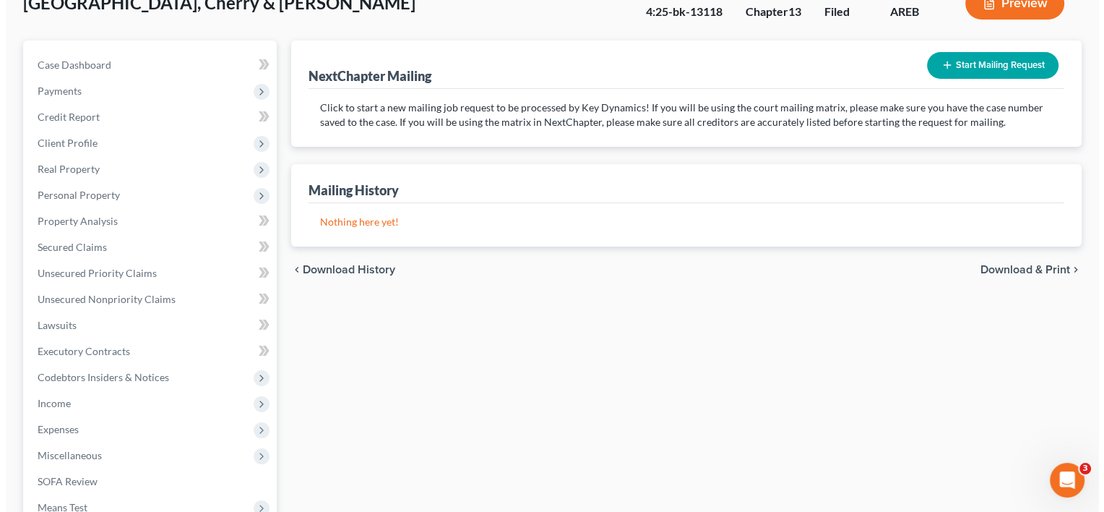
scroll to position [98, 0]
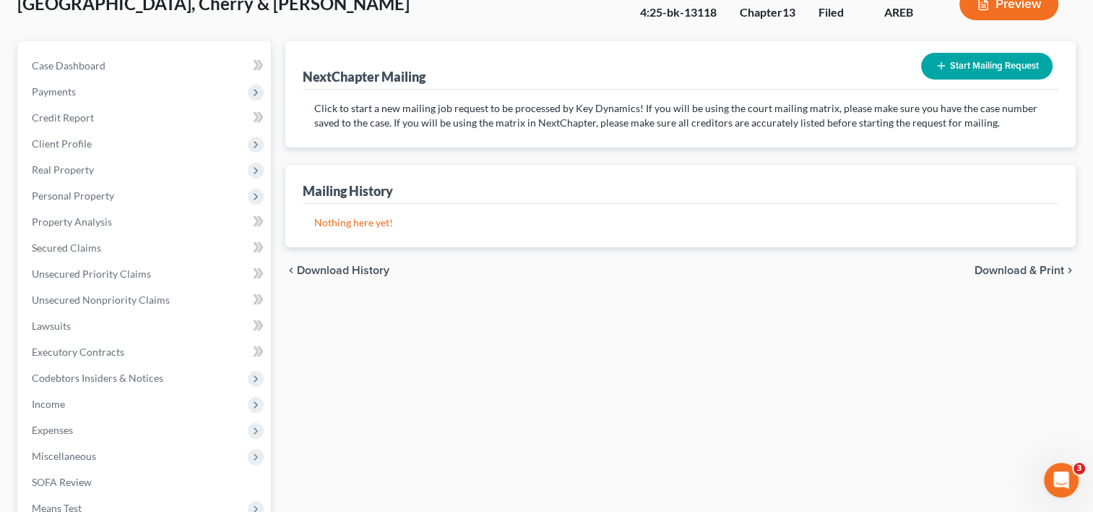
click at [961, 63] on button "Start Mailing Request" at bounding box center [987, 66] width 132 height 27
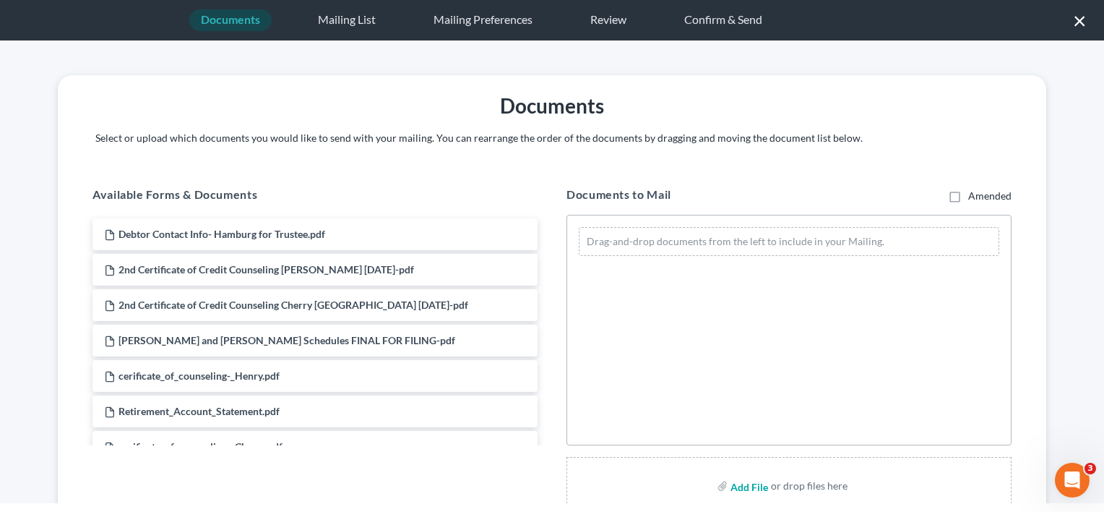
click at [738, 486] on input "file" at bounding box center [748, 486] width 35 height 26
type input "C:\fakepath\HAMBURG PLAN.pdf"
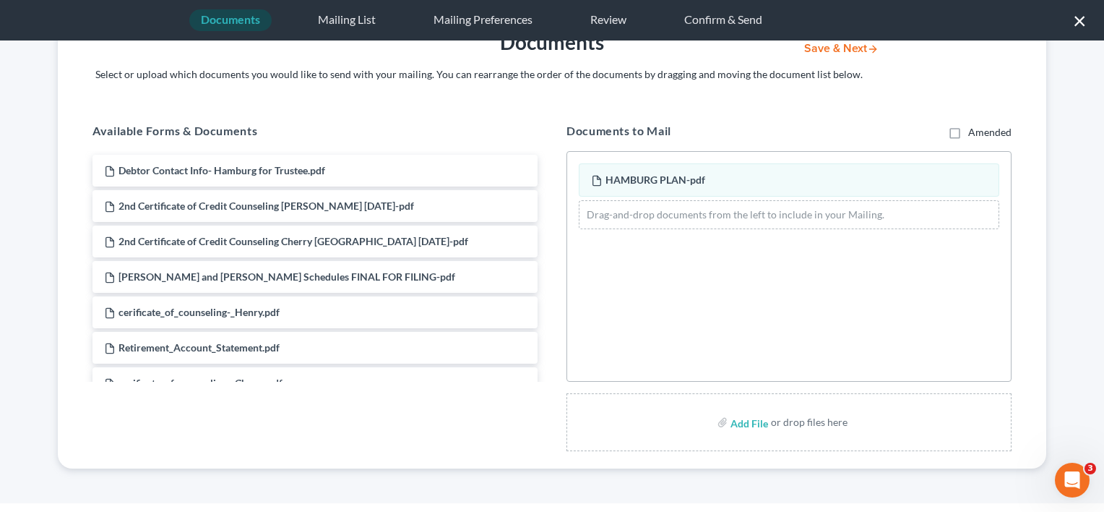
scroll to position [0, 0]
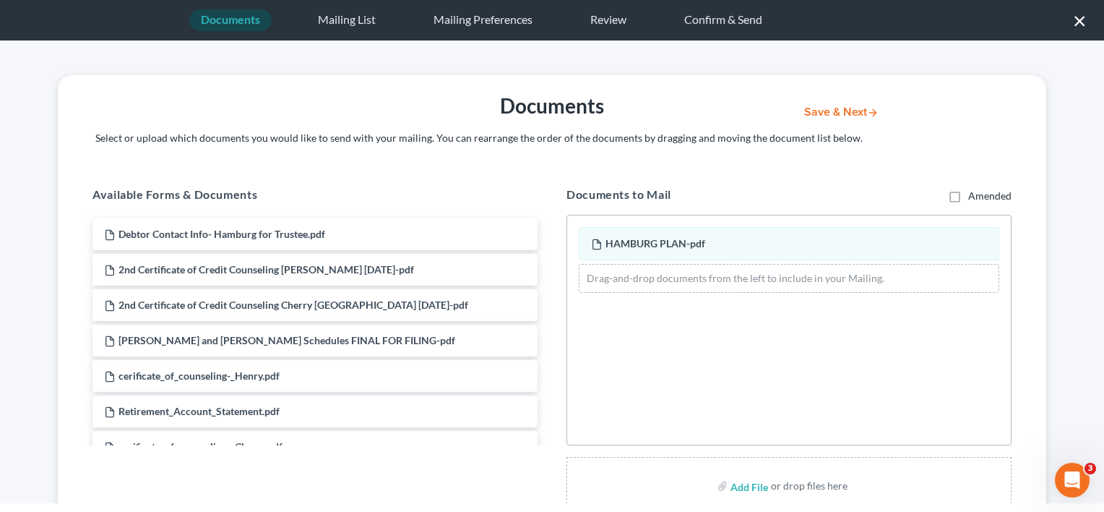
click at [838, 106] on button "Save & Next" at bounding box center [842, 112] width 98 height 12
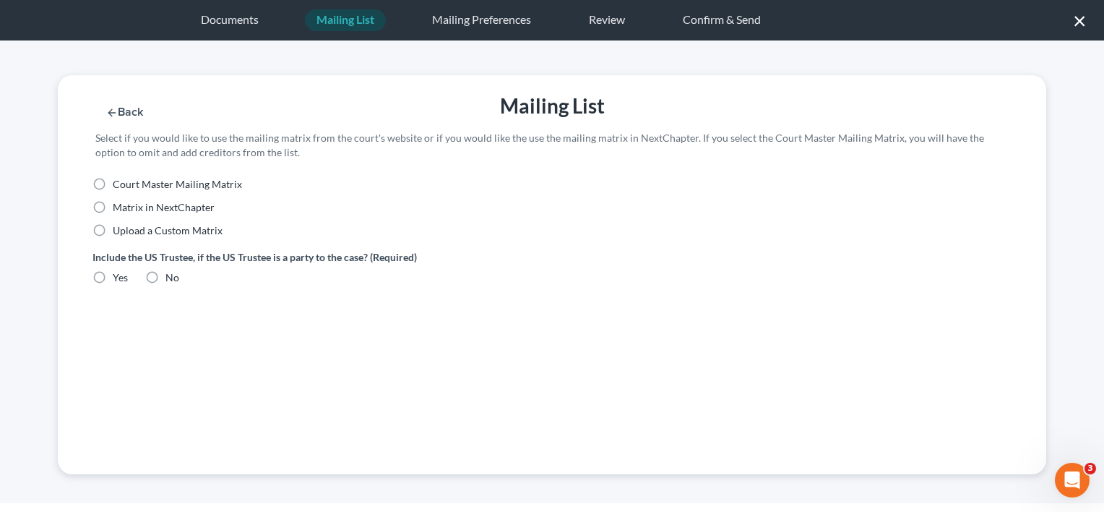
click at [113, 185] on label "Court Master Mailing Matrix" at bounding box center [177, 184] width 129 height 14
click at [119, 185] on input "Court Master Mailing Matrix" at bounding box center [123, 181] width 9 height 9
radio input "true"
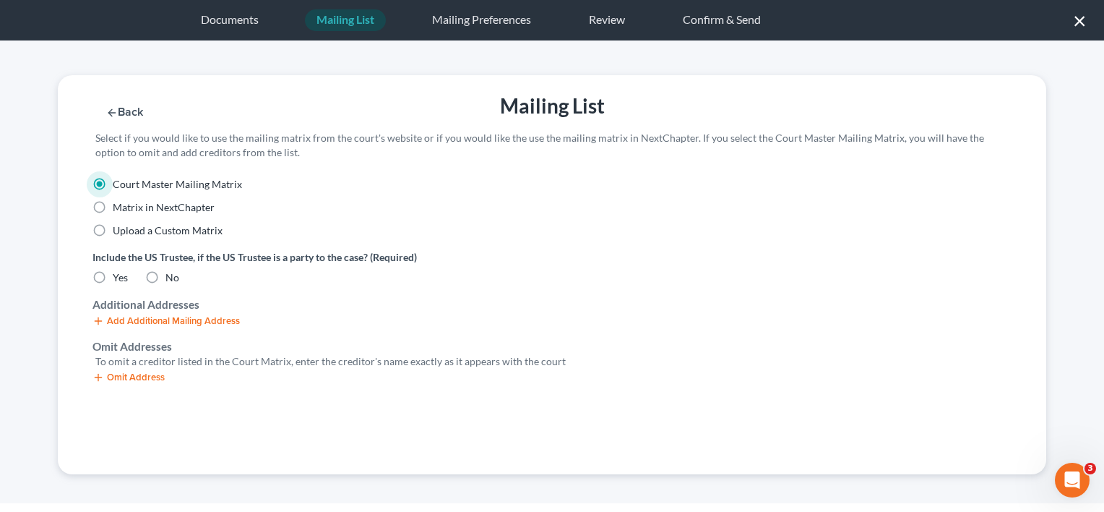
click at [113, 278] on label "Yes" at bounding box center [120, 277] width 15 height 14
click at [119, 278] on input "Yes" at bounding box center [123, 274] width 9 height 9
radio input "true"
click at [851, 111] on button "Save & Next" at bounding box center [842, 112] width 98 height 12
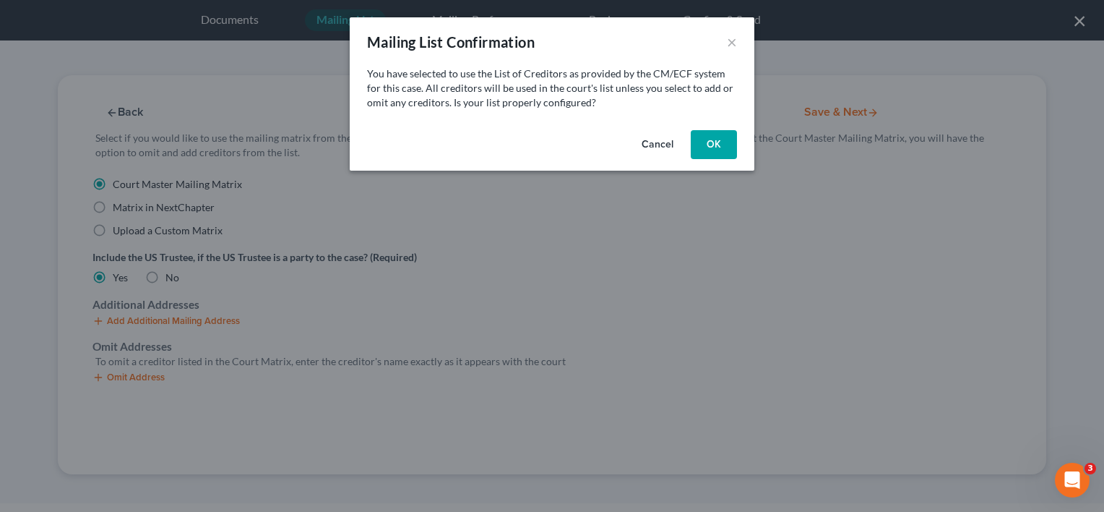
click at [710, 149] on button "OK" at bounding box center [714, 144] width 46 height 29
select select "2"
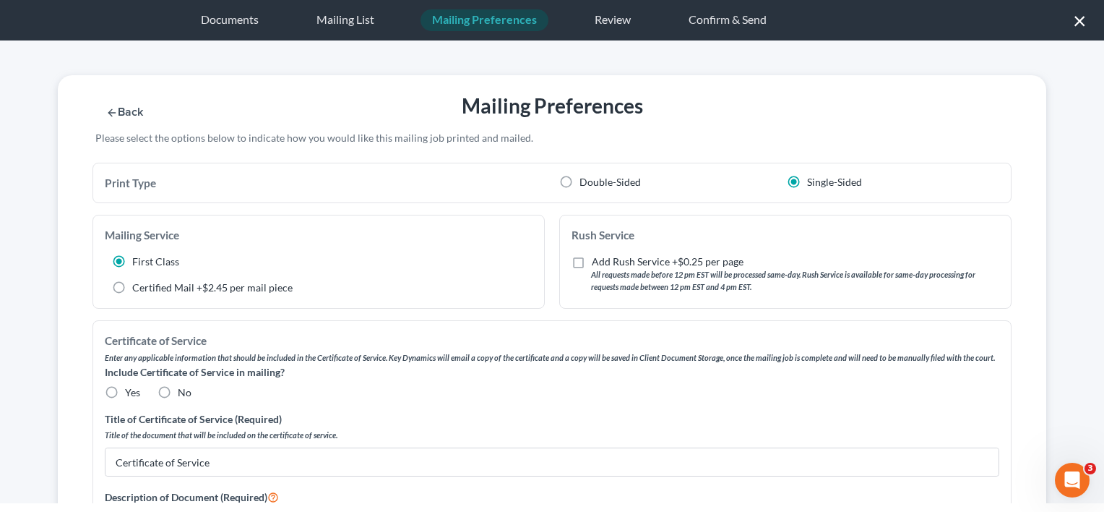
click at [580, 180] on label "Double-Sided" at bounding box center [610, 182] width 61 height 14
click at [585, 180] on input "Double-Sided" at bounding box center [589, 179] width 9 height 9
radio input "true"
radio input "false"
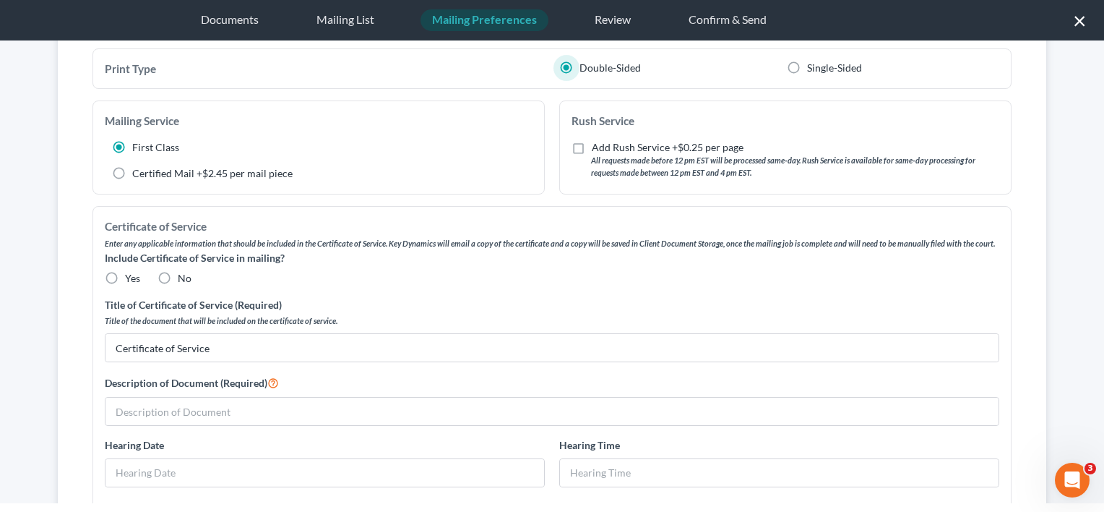
scroll to position [116, 0]
click at [125, 275] on label "Yes" at bounding box center [132, 277] width 15 height 14
click at [131, 275] on input "Yes" at bounding box center [135, 274] width 9 height 9
radio input "true"
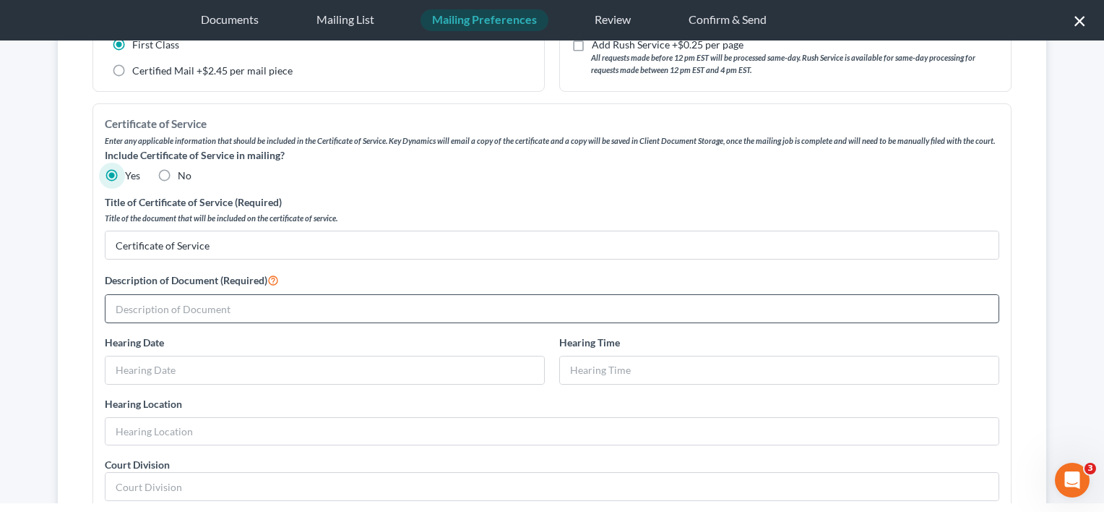
scroll to position [218, 0]
click at [253, 308] on input "text" at bounding box center [552, 307] width 893 height 27
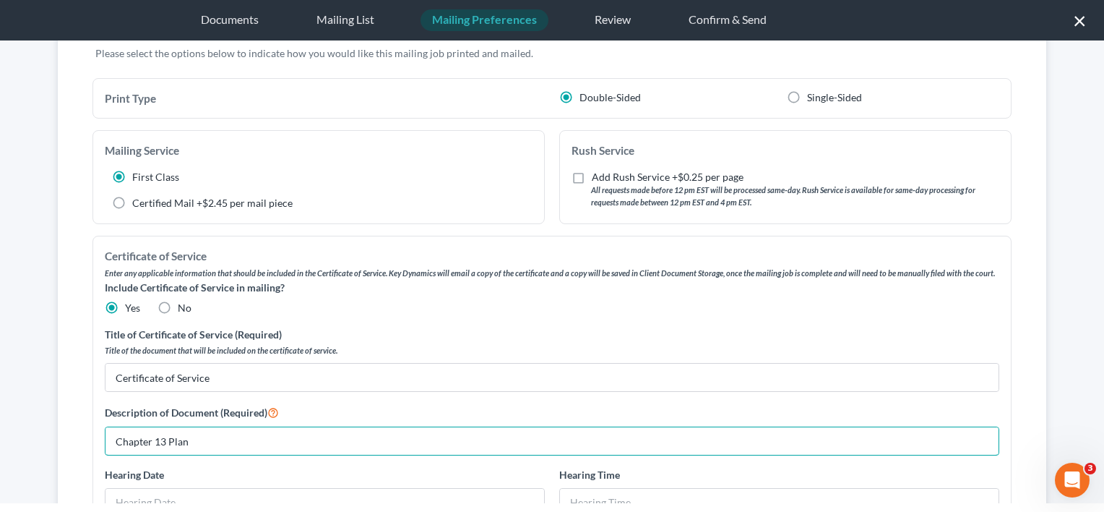
scroll to position [0, 0]
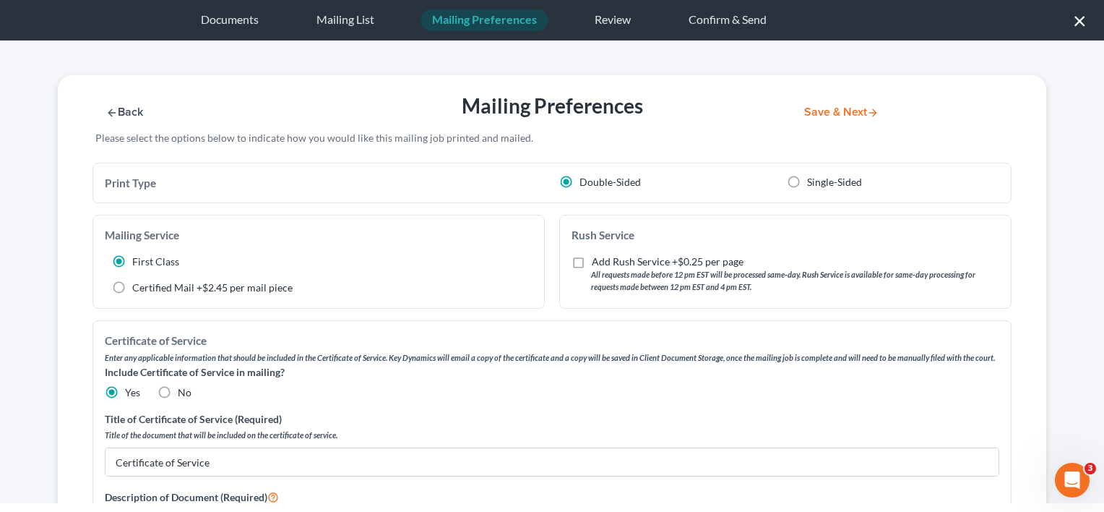
type input "Chapter 13 Plan"
click at [833, 113] on button "Save & Next" at bounding box center [842, 112] width 98 height 12
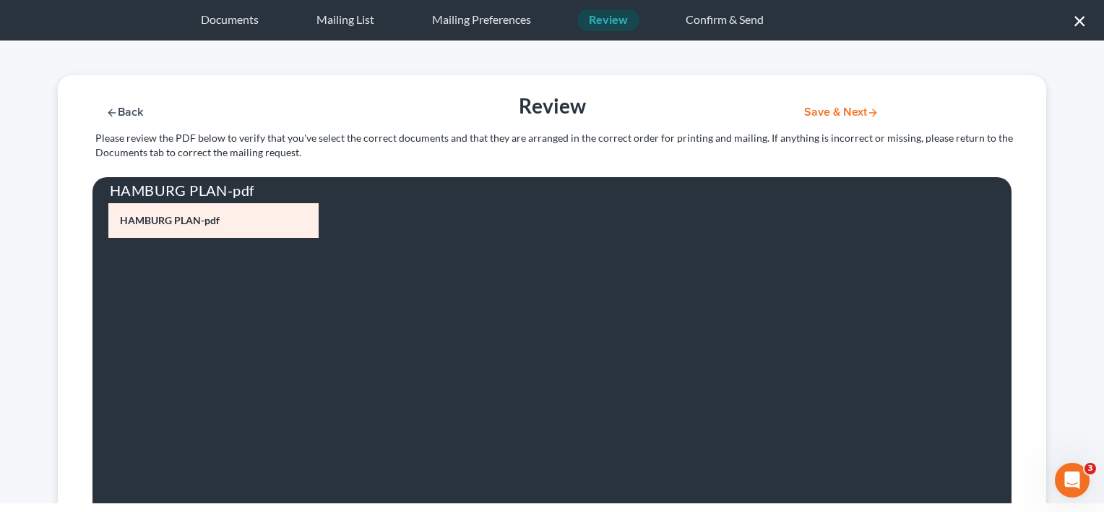
click at [820, 114] on button "Save & Next" at bounding box center [842, 112] width 98 height 12
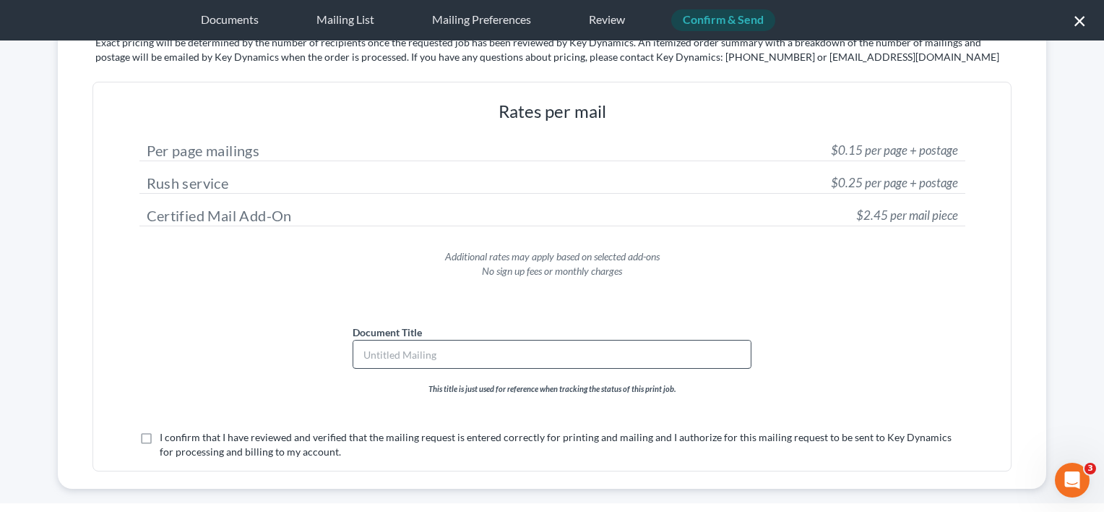
scroll to position [97, 0]
click at [508, 356] on input "text" at bounding box center [551, 352] width 397 height 27
type input "Hamburg Chapter 13 Plan"
click at [160, 436] on label "I confirm that I have reviewed and verified that the mailing request is entered…" at bounding box center [563, 443] width 806 height 29
click at [165, 436] on input "I confirm that I have reviewed and verified that the mailing request is entered…" at bounding box center [169, 433] width 9 height 9
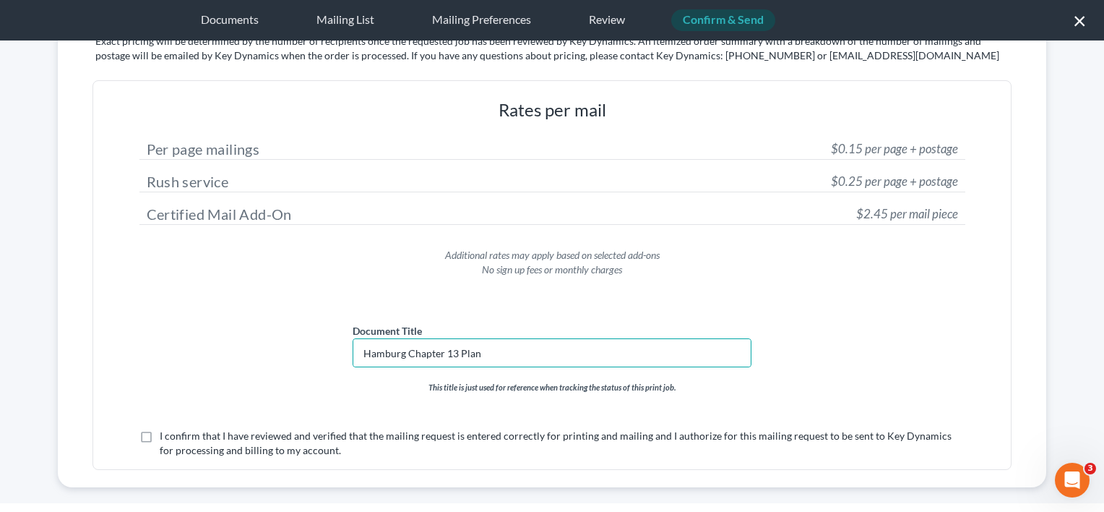
checkbox input "true"
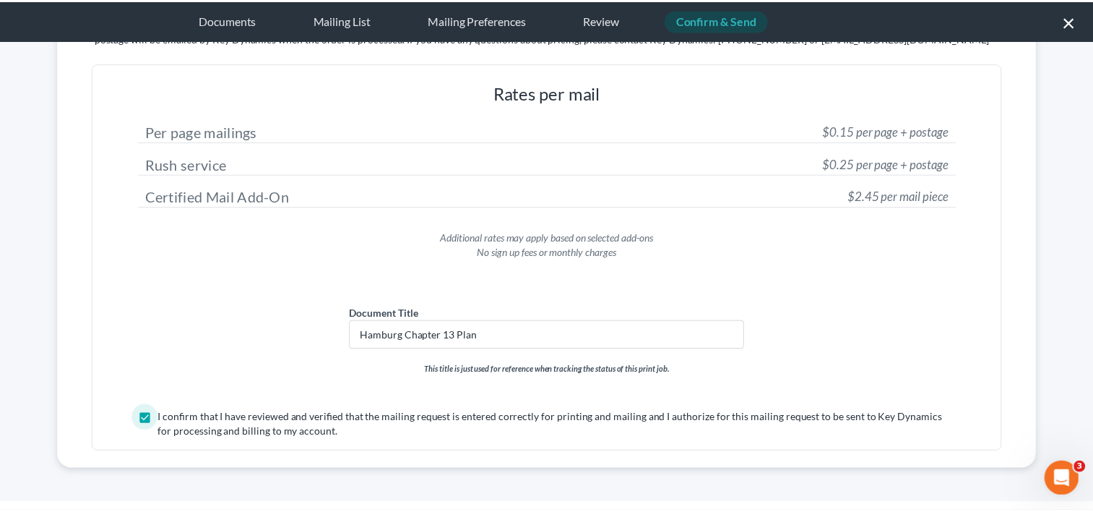
scroll to position [0, 0]
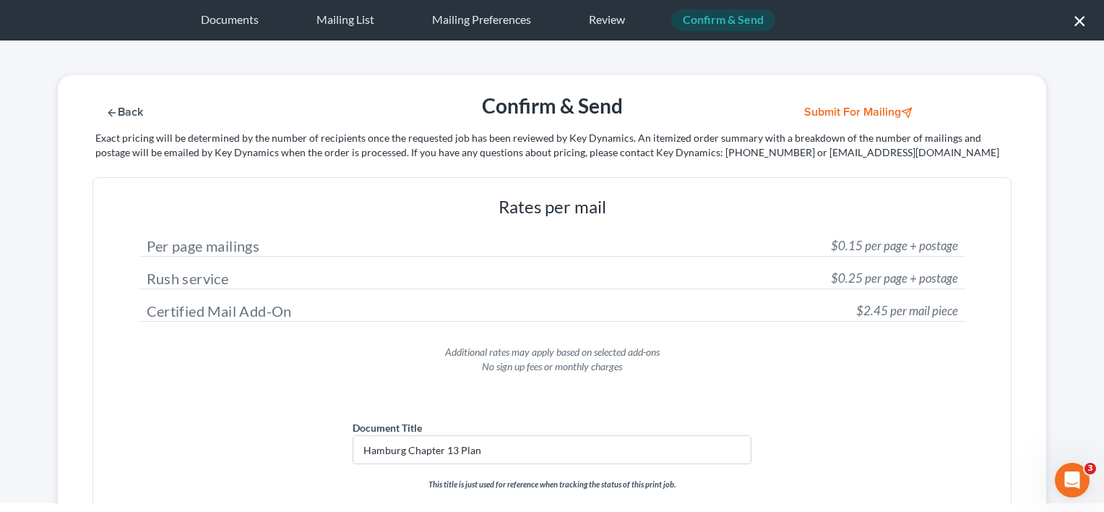
click at [879, 111] on button "Submit for Mailing" at bounding box center [860, 112] width 134 height 12
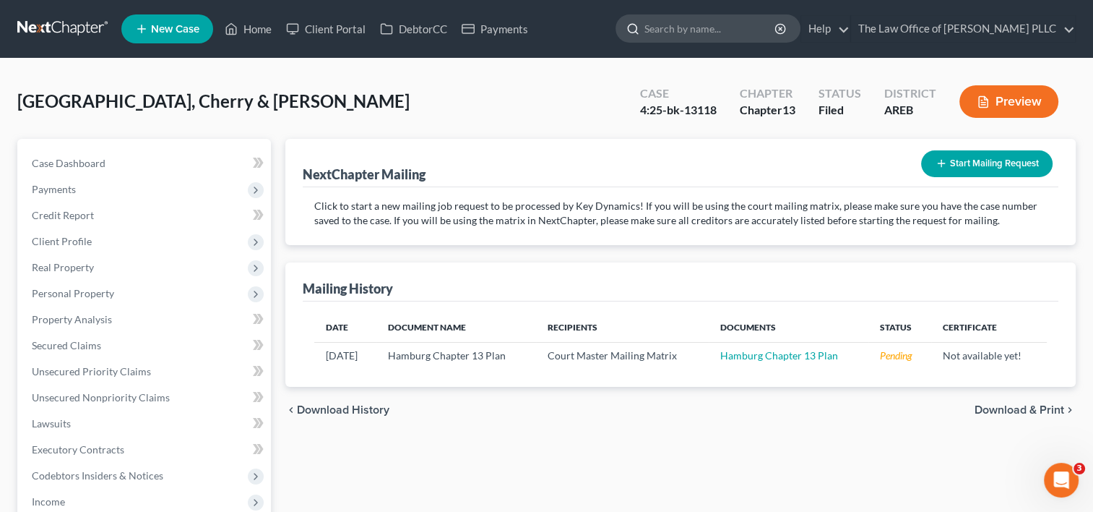
click at [674, 29] on input "search" at bounding box center [711, 28] width 132 height 27
type input "[PERSON_NAME]"
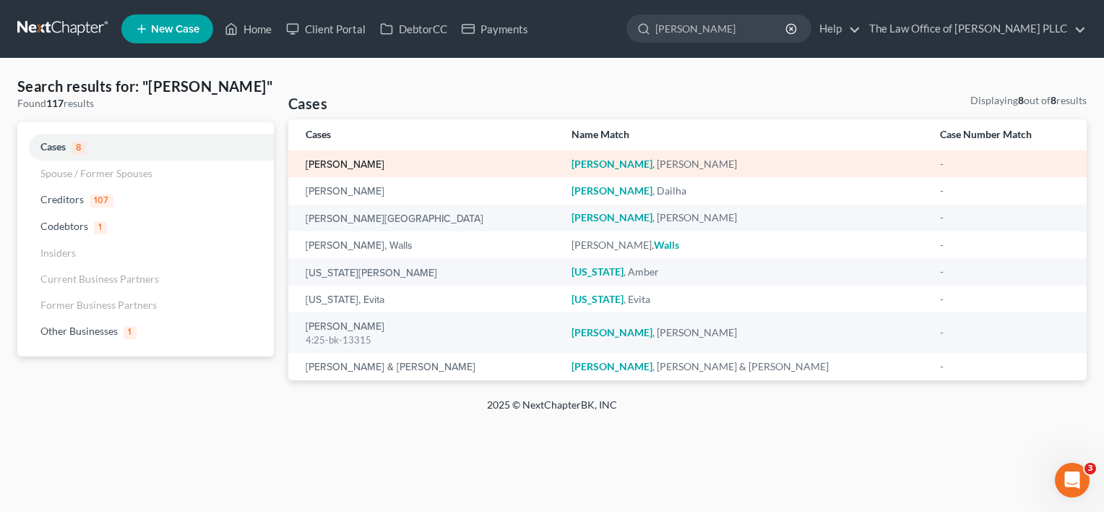
click at [361, 163] on link "[PERSON_NAME]" at bounding box center [345, 165] width 79 height 10
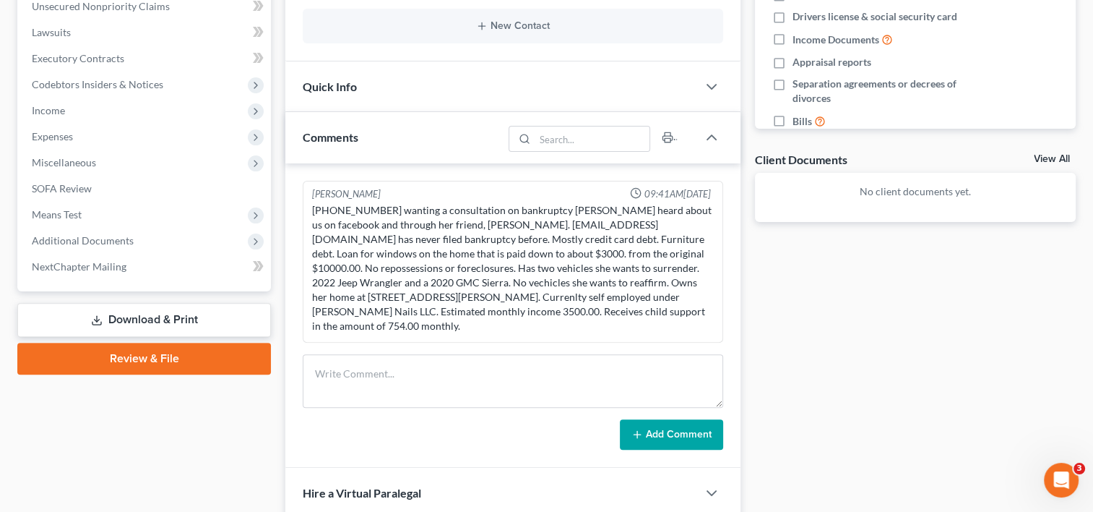
scroll to position [403, 0]
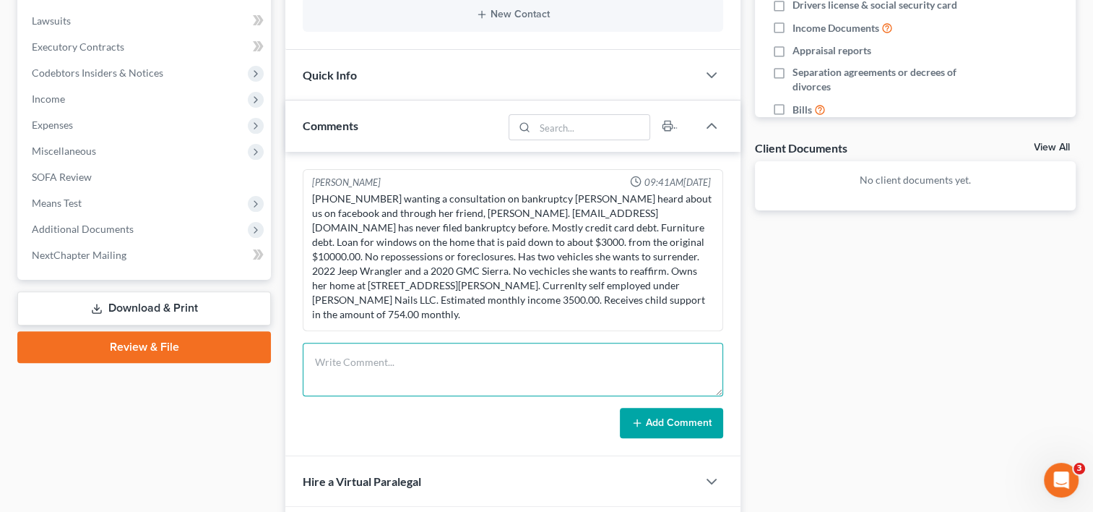
click at [414, 358] on textarea at bounding box center [513, 369] width 421 height 53
type textarea "s"
type textarea "SHE FILED WITH SOMEONE ELSE!"
click at [672, 408] on button "Add Comment" at bounding box center [671, 423] width 103 height 30
